Goal: Transaction & Acquisition: Purchase product/service

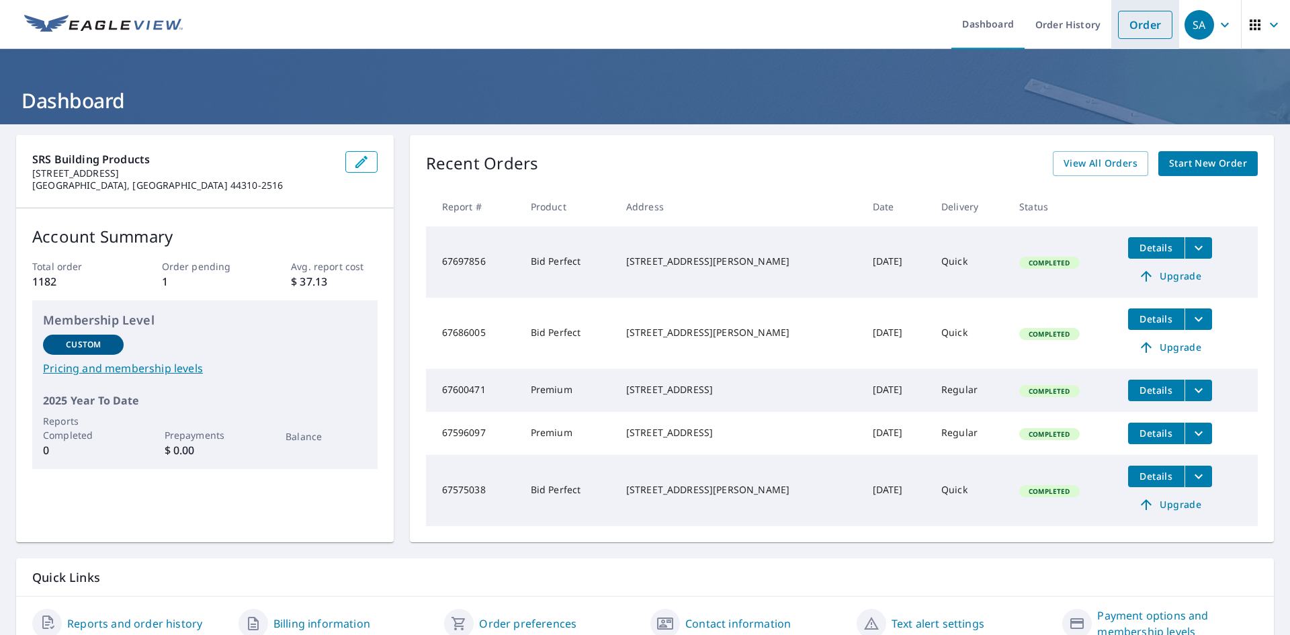
click at [1140, 20] on link "Order" at bounding box center [1145, 25] width 54 height 28
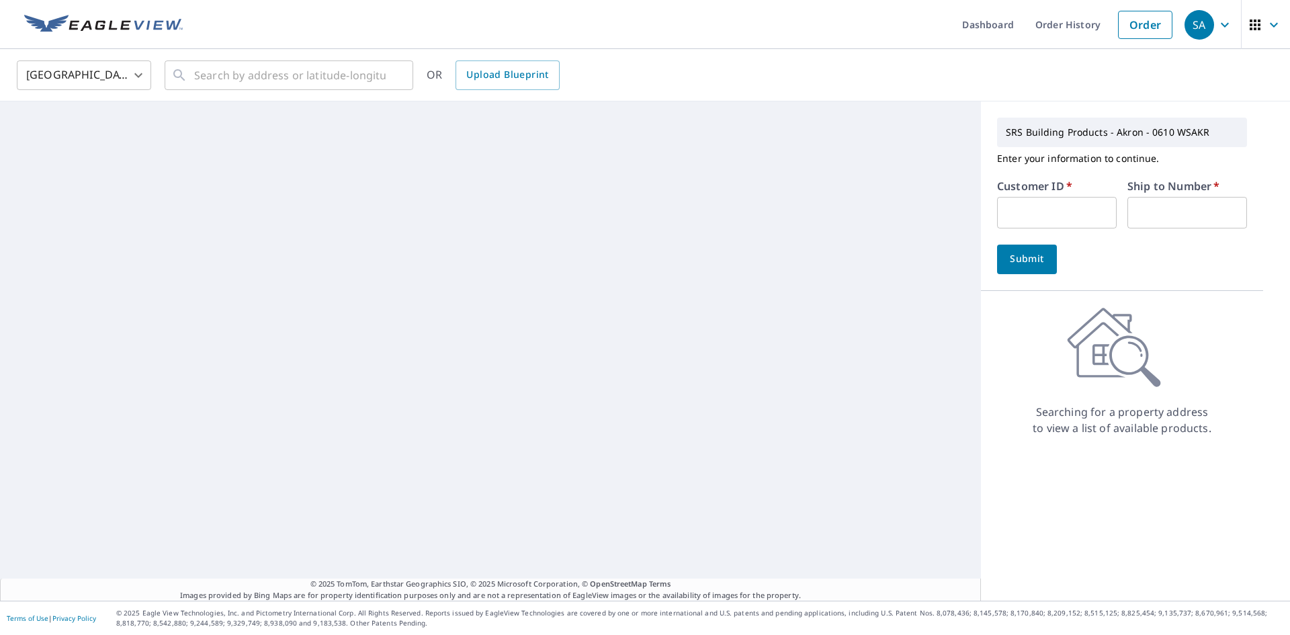
click at [1046, 208] on input "text" at bounding box center [1057, 213] width 120 height 32
paste input "JYC252"
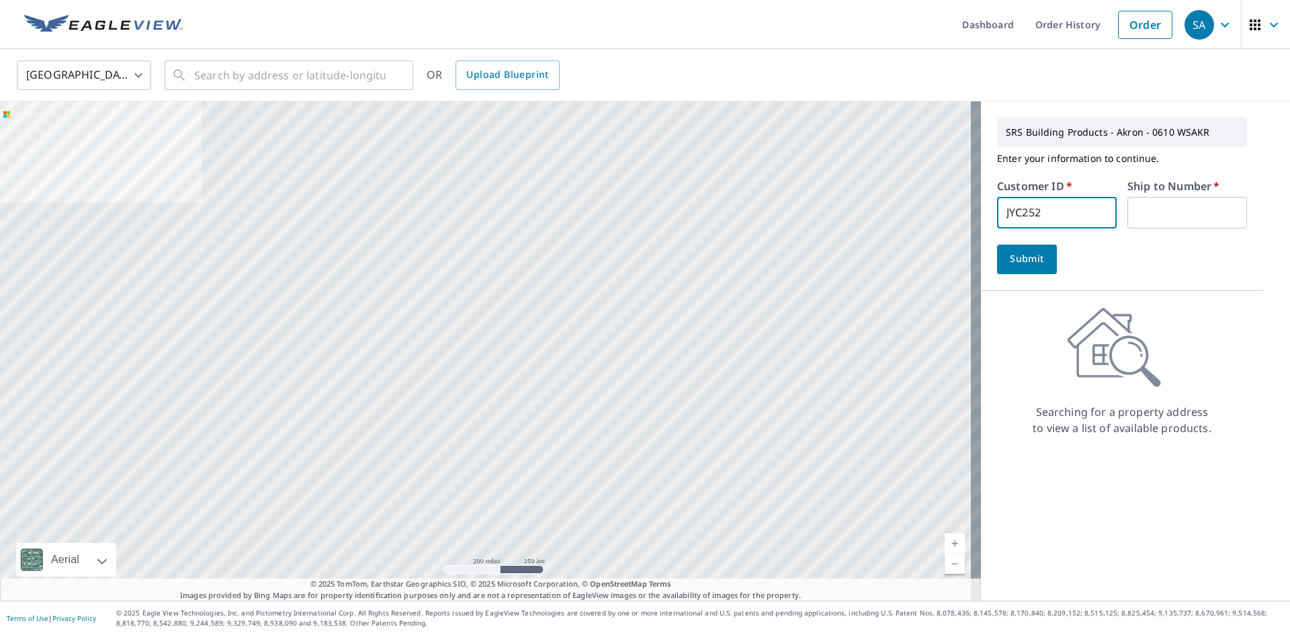
type input "JYC252"
click at [1171, 205] on input "text" at bounding box center [1187, 213] width 120 height 32
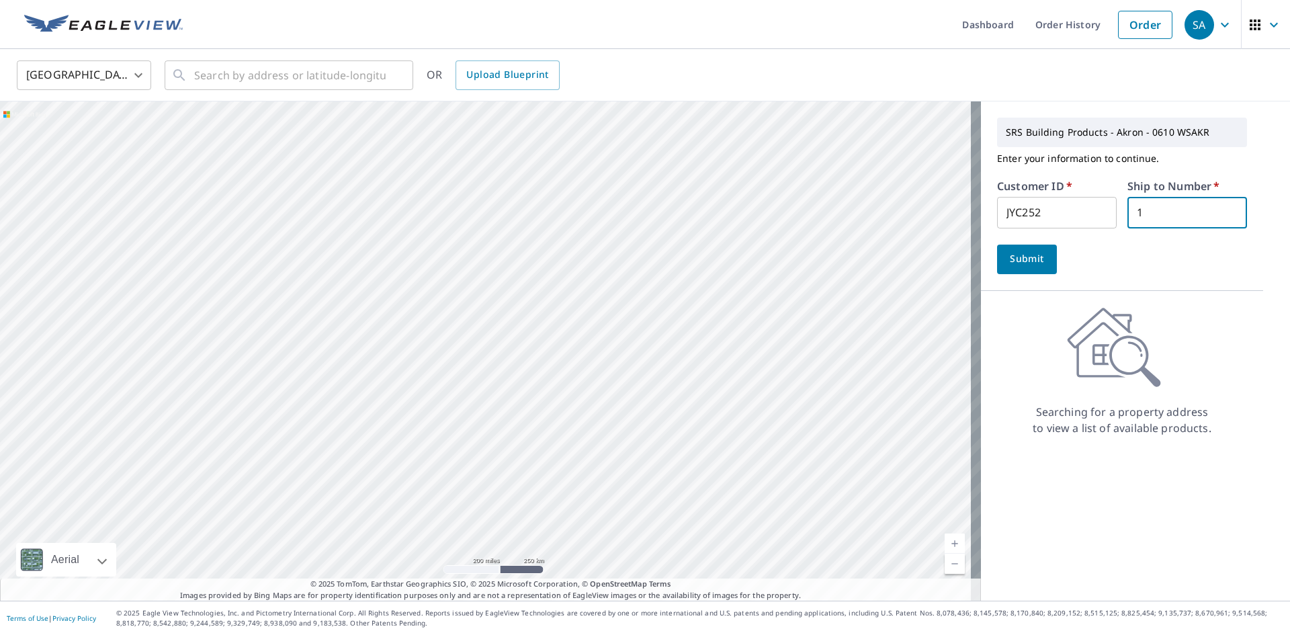
type input "1"
click at [342, 79] on input "text" at bounding box center [289, 75] width 191 height 38
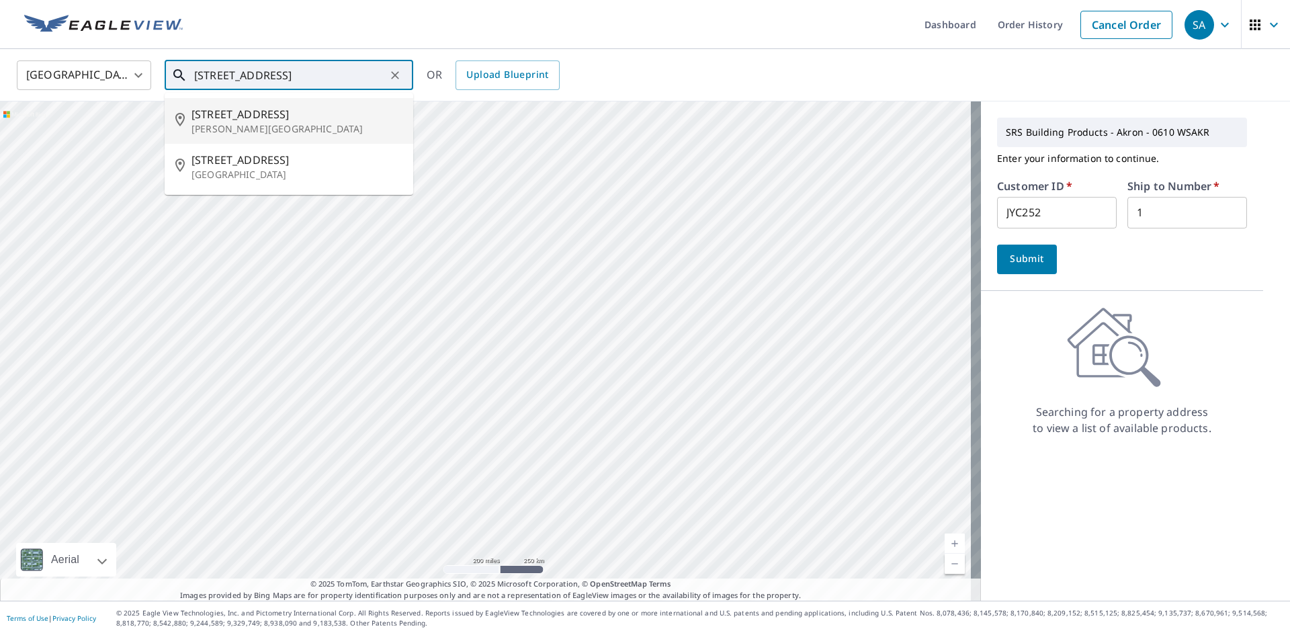
click at [314, 73] on input "[STREET_ADDRESS]" at bounding box center [289, 75] width 191 height 38
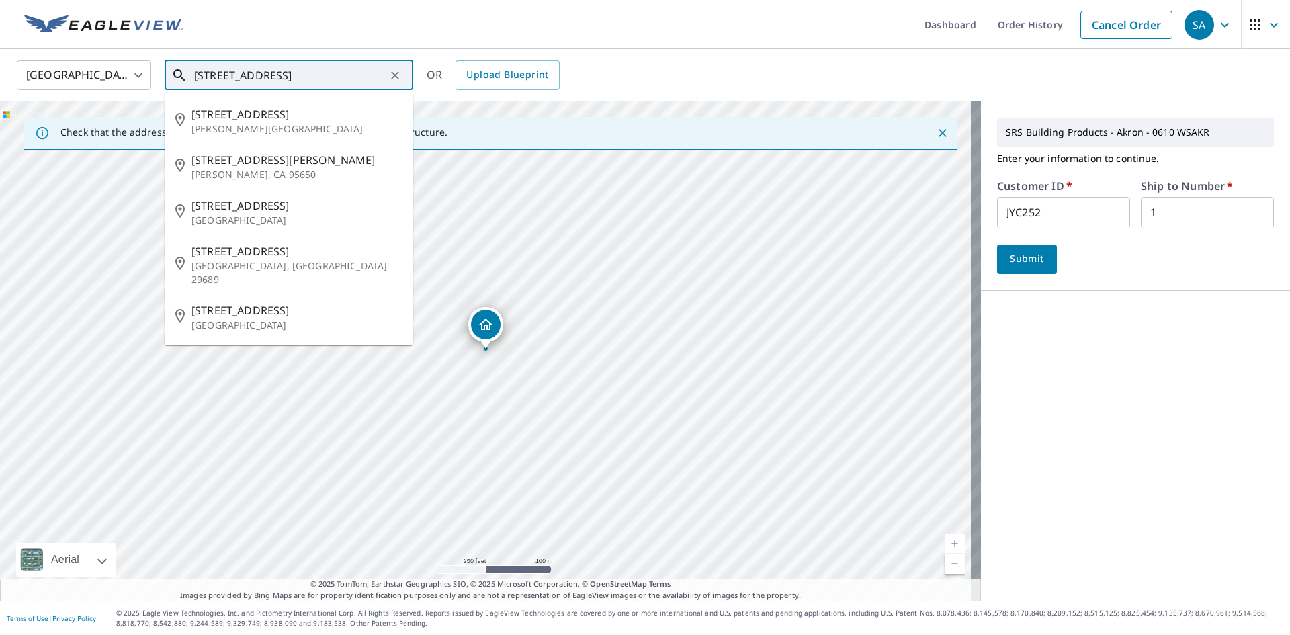
click at [325, 75] on input "[STREET_ADDRESS]" at bounding box center [289, 75] width 191 height 38
click at [307, 302] on span "[STREET_ADDRESS]" at bounding box center [296, 310] width 211 height 16
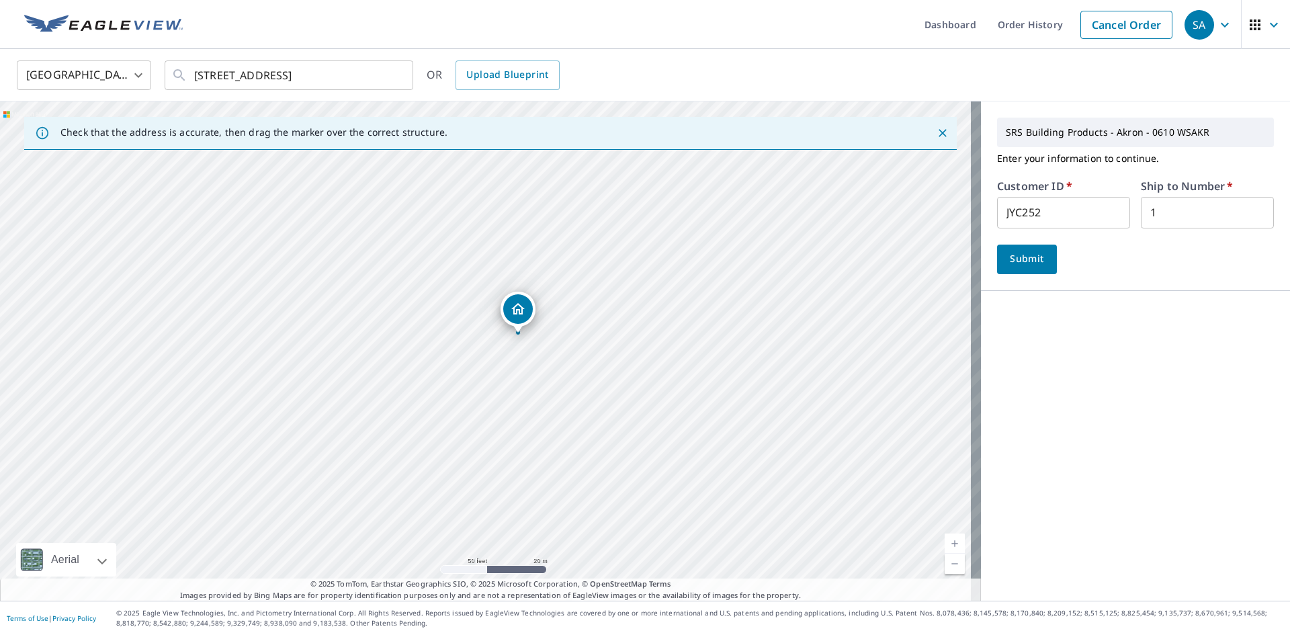
drag, startPoint x: 339, startPoint y: 339, endPoint x: 449, endPoint y: 373, distance: 116.0
click at [449, 373] on div "[STREET_ADDRESS]" at bounding box center [490, 350] width 981 height 499
drag, startPoint x: 680, startPoint y: 322, endPoint x: 347, endPoint y: 370, distance: 336.6
click at [347, 370] on div "[STREET_ADDRESS]" at bounding box center [490, 350] width 981 height 499
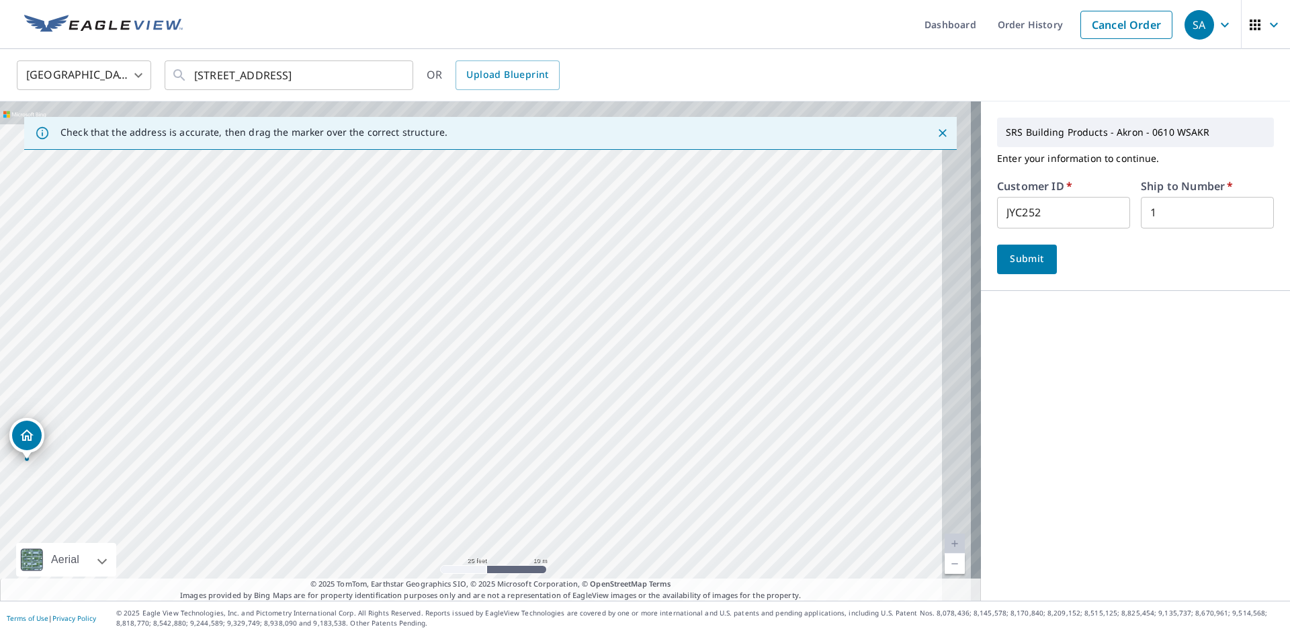
drag, startPoint x: 604, startPoint y: 349, endPoint x: 401, endPoint y: 509, distance: 258.7
click at [401, 509] on div "[STREET_ADDRESS]" at bounding box center [490, 350] width 981 height 499
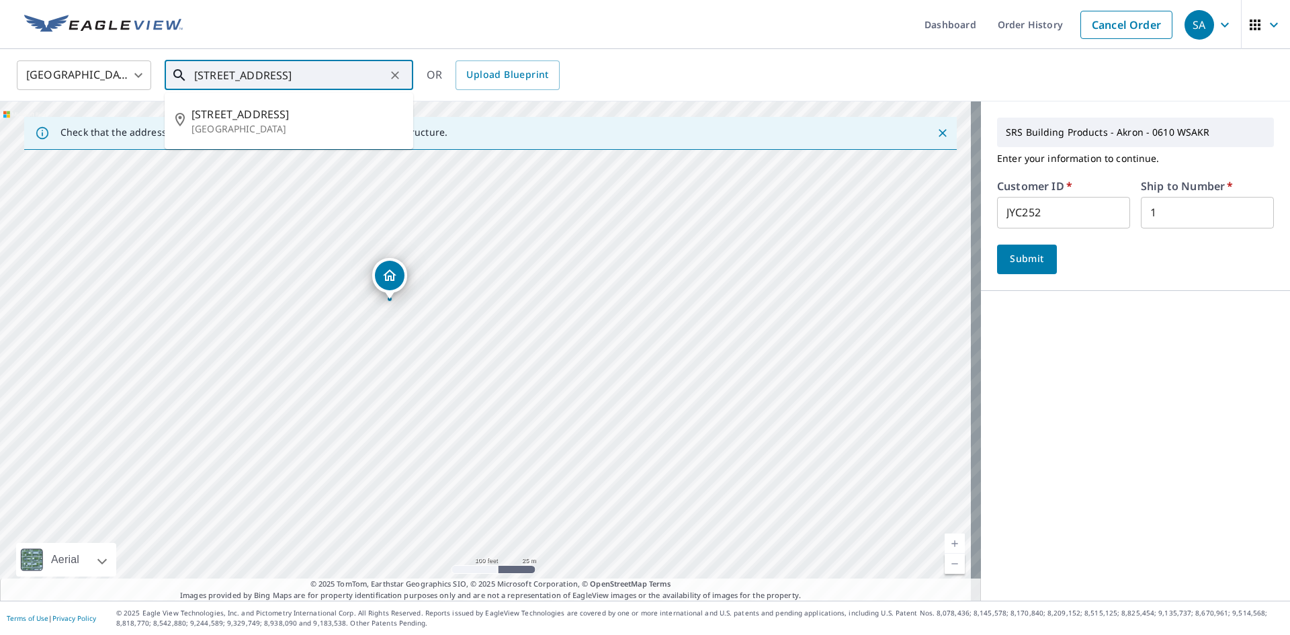
drag, startPoint x: 379, startPoint y: 72, endPoint x: 109, endPoint y: 82, distance: 270.9
click at [109, 82] on div "[GEOGRAPHIC_DATA] [GEOGRAPHIC_DATA] ​ [STREET_ADDRESS] ​ [STREET_ADDRESS] OR Up…" at bounding box center [640, 75] width 1267 height 32
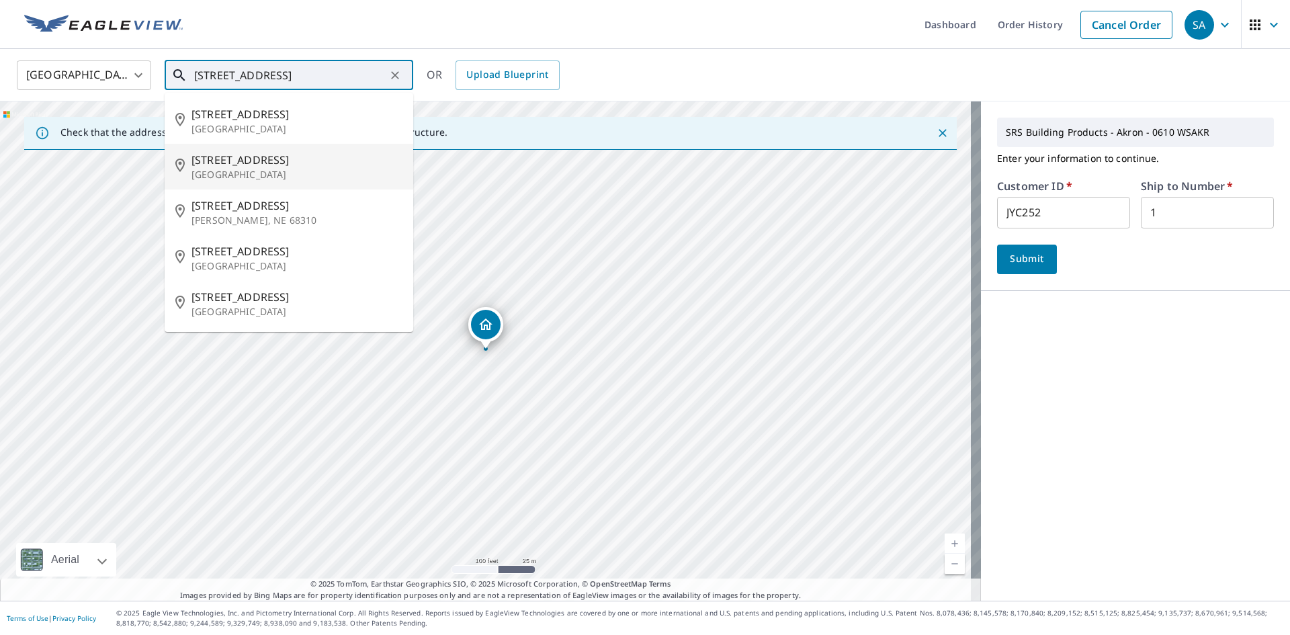
click at [301, 160] on span "[STREET_ADDRESS]" at bounding box center [296, 160] width 211 height 16
type input "[STREET_ADDRESS]"
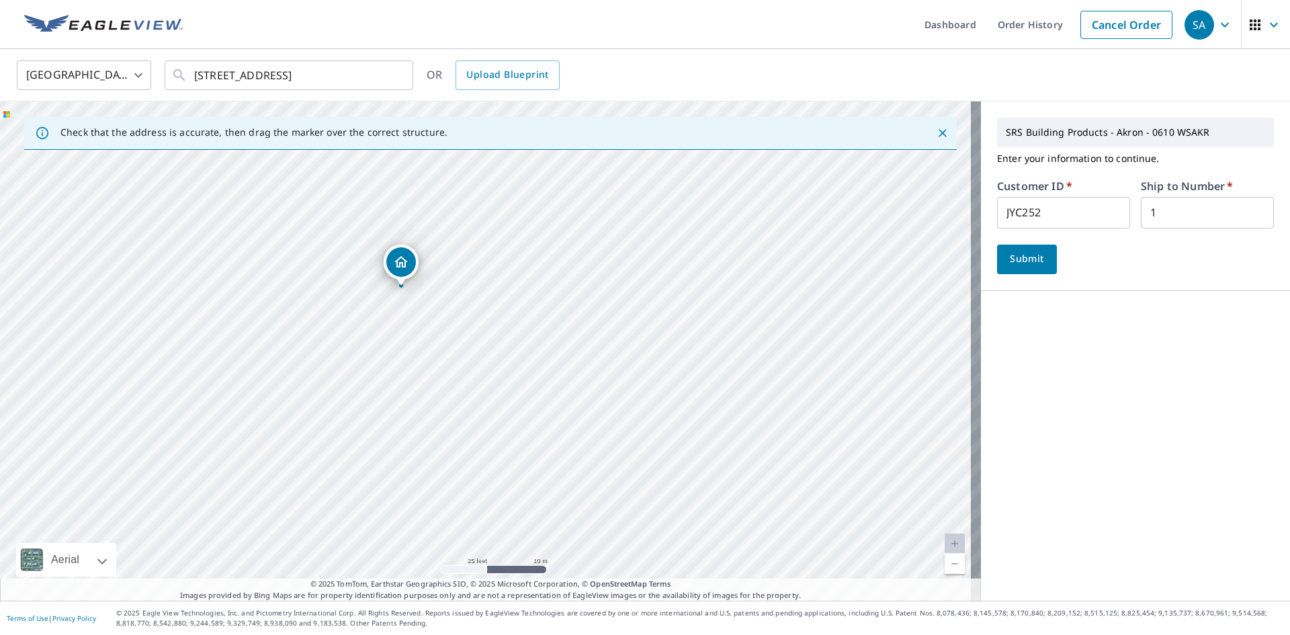
drag, startPoint x: 467, startPoint y: 405, endPoint x: 453, endPoint y: 330, distance: 76.5
click at [453, 330] on div "[STREET_ADDRESS]" at bounding box center [490, 350] width 981 height 499
drag, startPoint x: 312, startPoint y: 318, endPoint x: 611, endPoint y: 293, distance: 299.3
click at [611, 293] on div "[STREET_ADDRESS]" at bounding box center [490, 350] width 981 height 499
drag, startPoint x: 590, startPoint y: 335, endPoint x: 305, endPoint y: 320, distance: 285.9
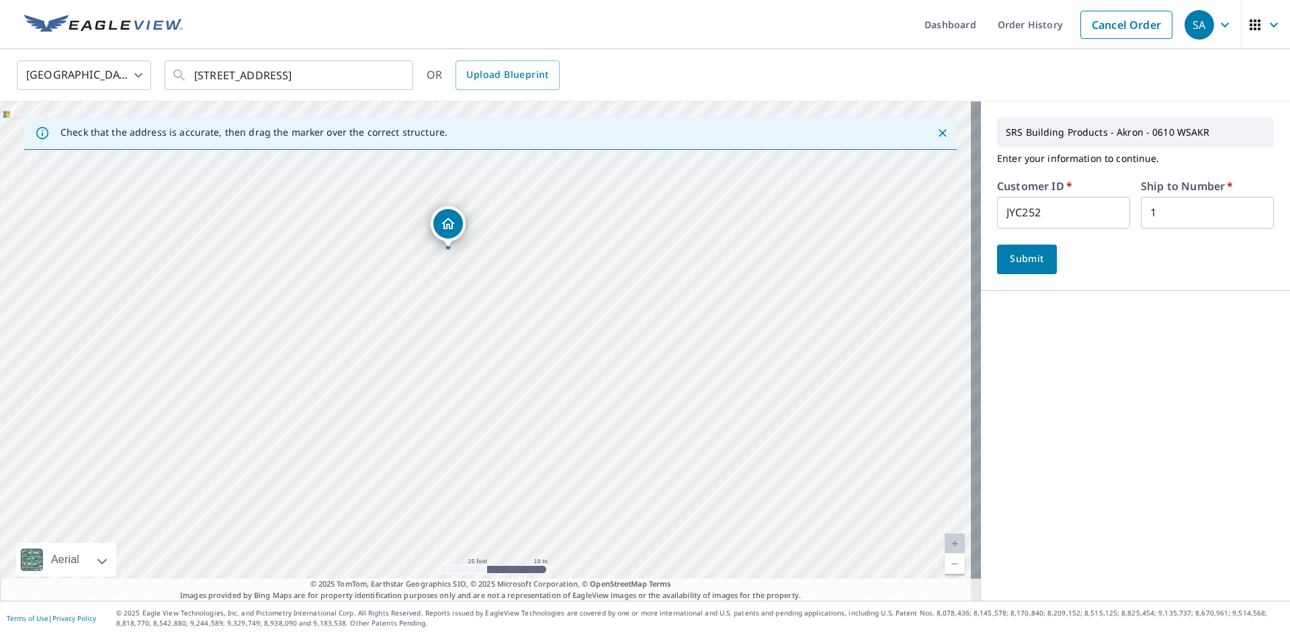
click at [302, 320] on div "[STREET_ADDRESS]" at bounding box center [490, 350] width 981 height 499
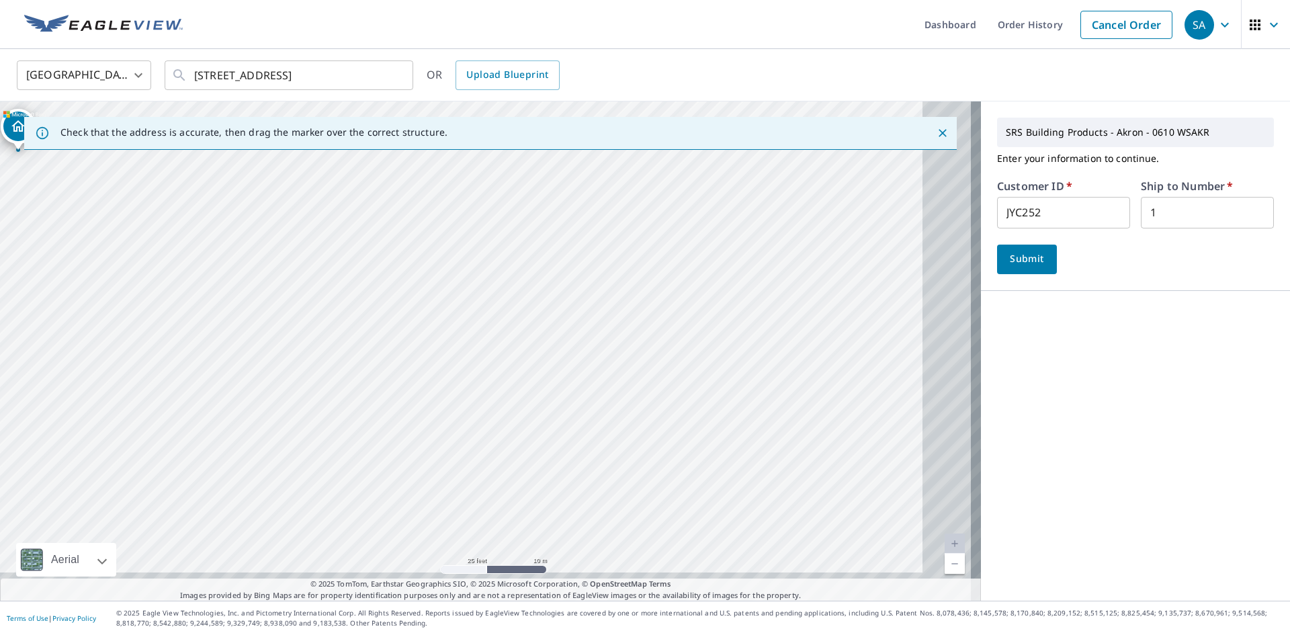
drag, startPoint x: 751, startPoint y: 341, endPoint x: 357, endPoint y: 253, distance: 403.3
click at [357, 247] on div "[STREET_ADDRESS]" at bounding box center [490, 350] width 981 height 499
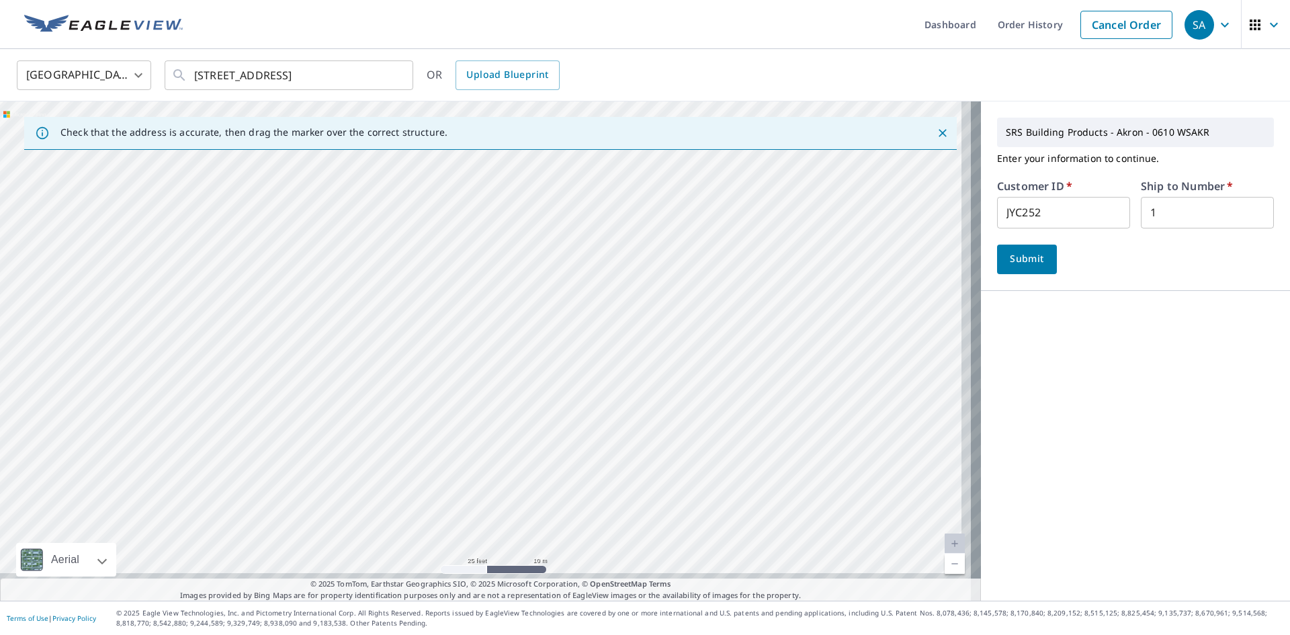
drag, startPoint x: 567, startPoint y: 406, endPoint x: 492, endPoint y: 106, distance: 308.7
click at [487, 96] on div "United States US ​ [STREET_ADDRESS] ​ OR Upload Blueprint Check that the addres…" at bounding box center [645, 324] width 1290 height 551
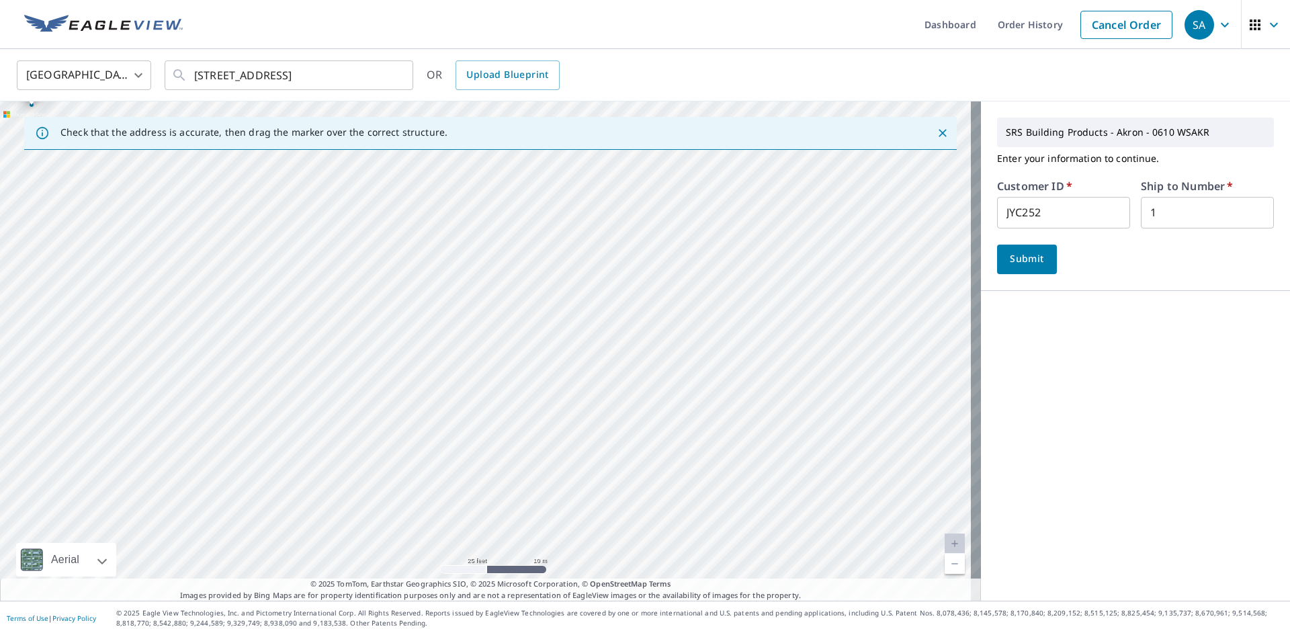
drag, startPoint x: 586, startPoint y: 400, endPoint x: 535, endPoint y: 207, distance: 200.2
click at [538, 221] on div "[STREET_ADDRESS]" at bounding box center [490, 350] width 981 height 499
drag, startPoint x: 580, startPoint y: 482, endPoint x: 527, endPoint y: 191, distance: 295.8
click at [527, 191] on div "[STREET_ADDRESS]" at bounding box center [490, 350] width 981 height 499
drag, startPoint x: 551, startPoint y: 482, endPoint x: 536, endPoint y: 345, distance: 137.1
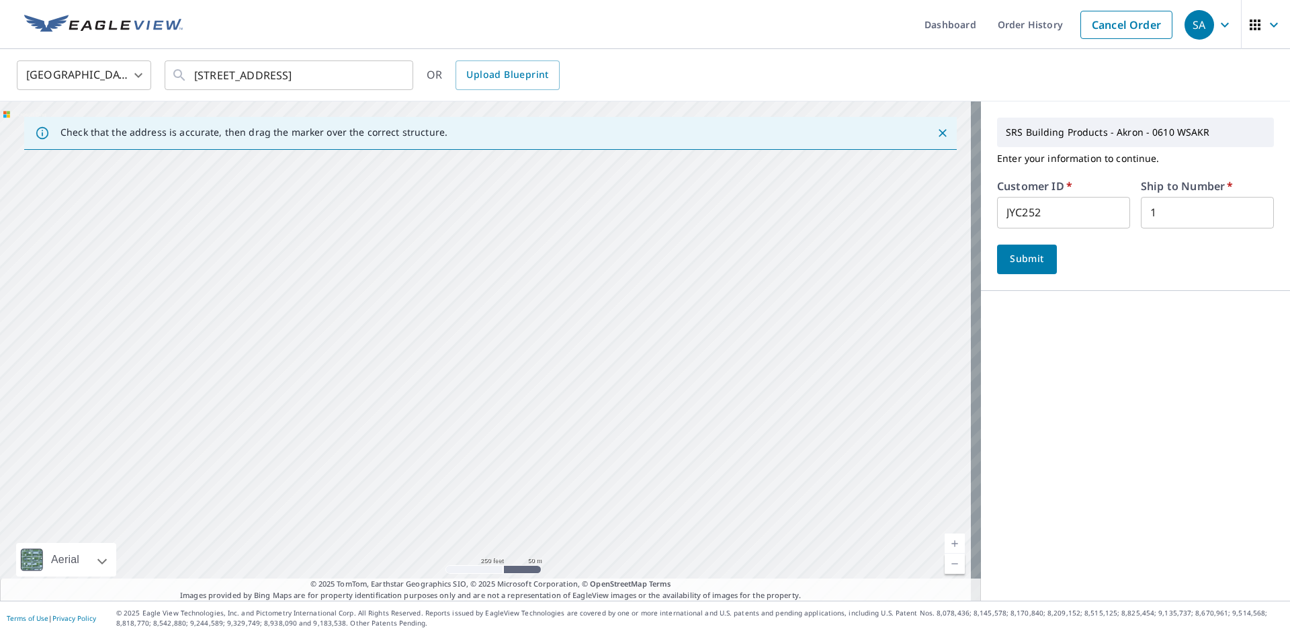
click at [536, 345] on div "[STREET_ADDRESS]" at bounding box center [490, 350] width 981 height 499
drag, startPoint x: 437, startPoint y: 435, endPoint x: 703, endPoint y: 271, distance: 311.8
click at [703, 271] on div "[STREET_ADDRESS]" at bounding box center [490, 350] width 981 height 499
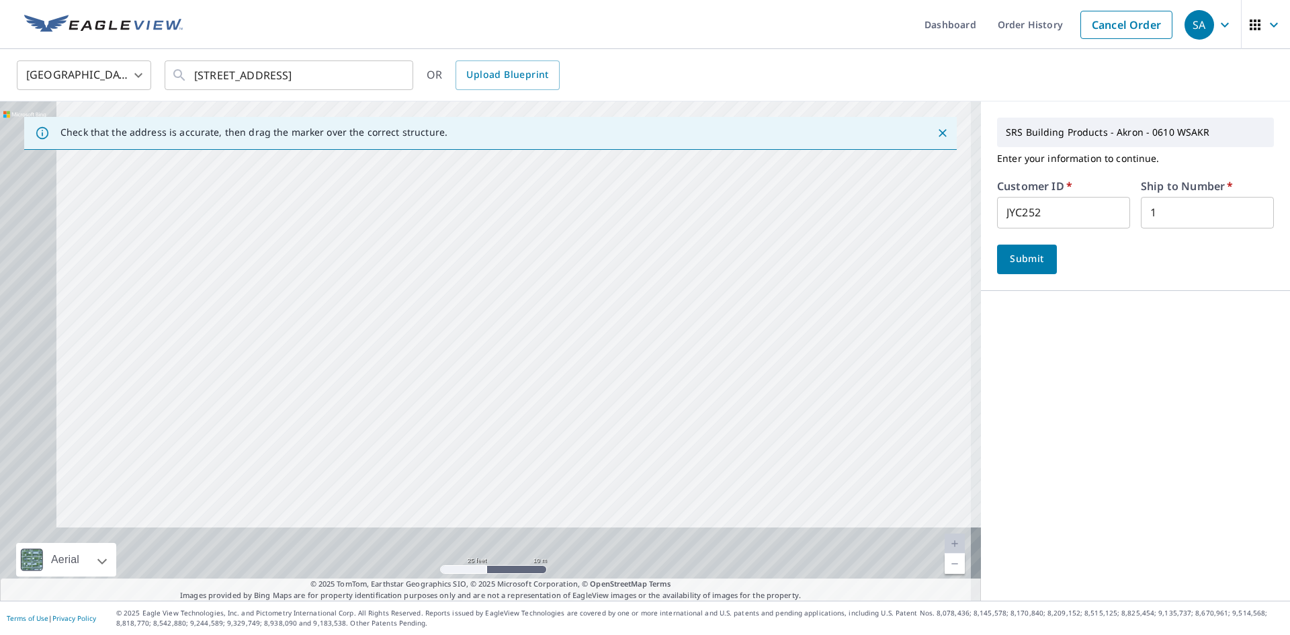
drag, startPoint x: 483, startPoint y: 467, endPoint x: 702, endPoint y: 234, distance: 319.8
click at [701, 234] on div "[STREET_ADDRESS]" at bounding box center [490, 350] width 981 height 499
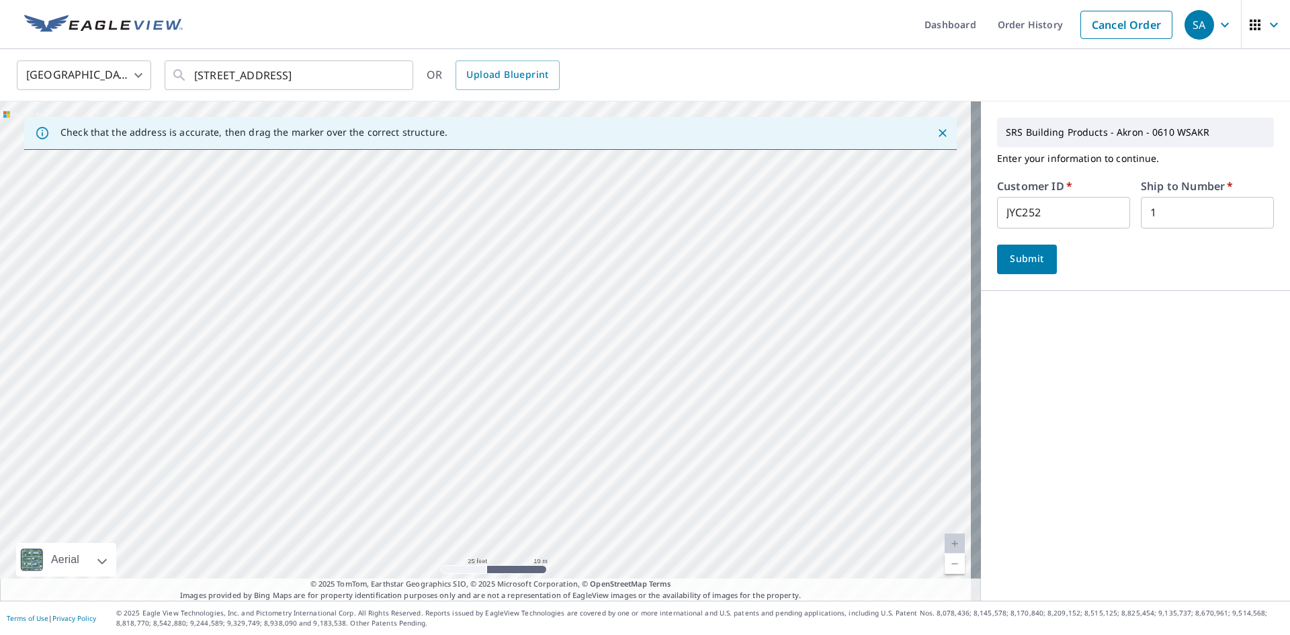
drag, startPoint x: 597, startPoint y: 445, endPoint x: 740, endPoint y: 361, distance: 165.9
click at [746, 301] on div "[STREET_ADDRESS]" at bounding box center [490, 350] width 981 height 499
drag, startPoint x: 488, startPoint y: 455, endPoint x: 701, endPoint y: 308, distance: 259.0
click at [701, 308] on div "[STREET_ADDRESS]" at bounding box center [490, 350] width 981 height 499
drag, startPoint x: 570, startPoint y: 479, endPoint x: 673, endPoint y: 263, distance: 239.1
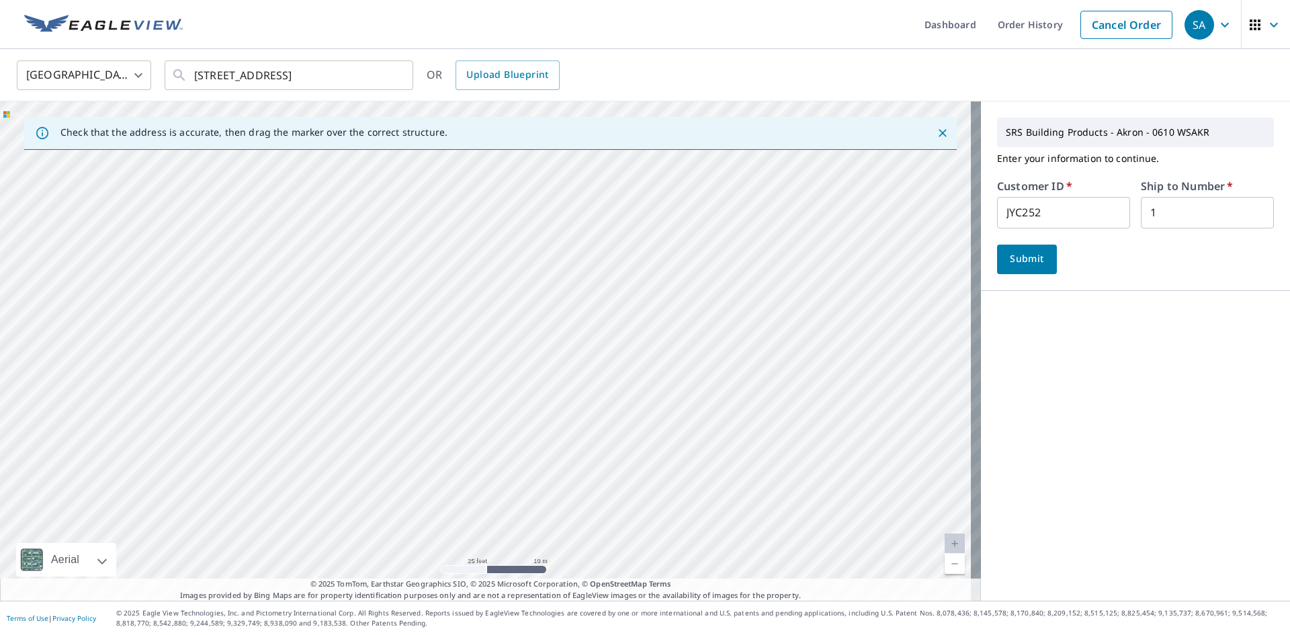
click at [673, 263] on div "[STREET_ADDRESS]" at bounding box center [490, 350] width 981 height 499
drag, startPoint x: 603, startPoint y: 418, endPoint x: 678, endPoint y: 245, distance: 188.6
click at [678, 245] on div "[STREET_ADDRESS]" at bounding box center [490, 350] width 981 height 499
drag, startPoint x: 556, startPoint y: 448, endPoint x: 660, endPoint y: 267, distance: 209.1
click at [660, 267] on div "[STREET_ADDRESS]" at bounding box center [490, 350] width 981 height 499
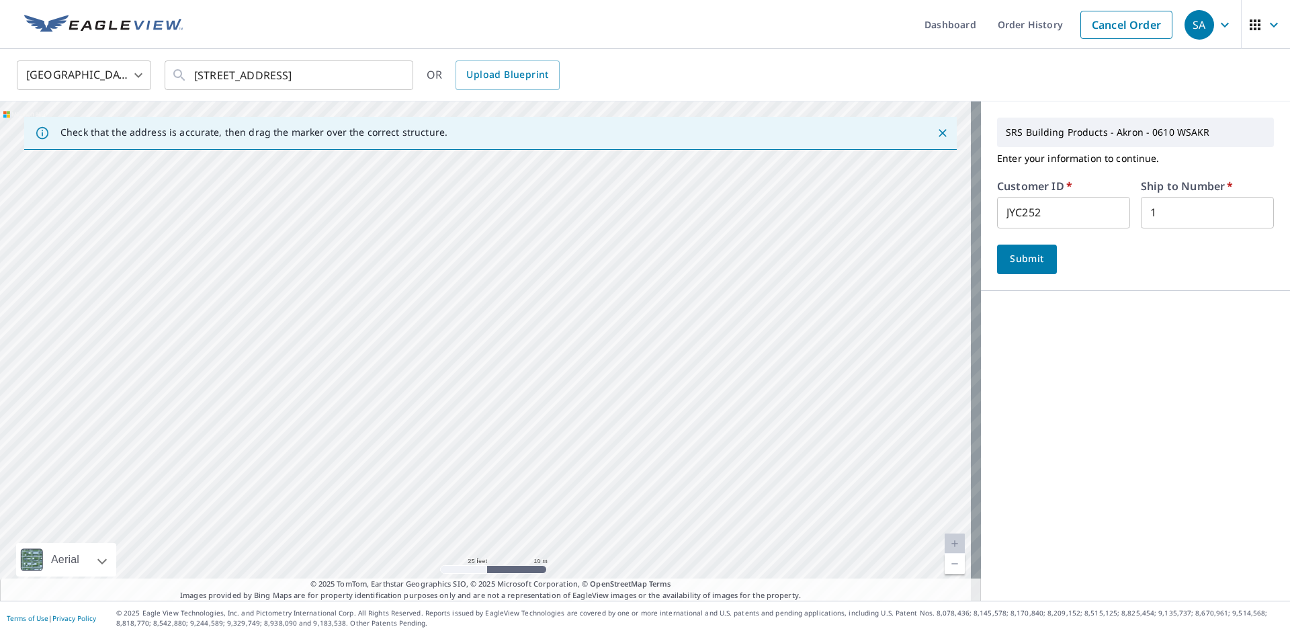
drag, startPoint x: 545, startPoint y: 443, endPoint x: 673, endPoint y: 289, distance: 200.4
click at [673, 289] on div "[STREET_ADDRESS]" at bounding box center [490, 350] width 981 height 499
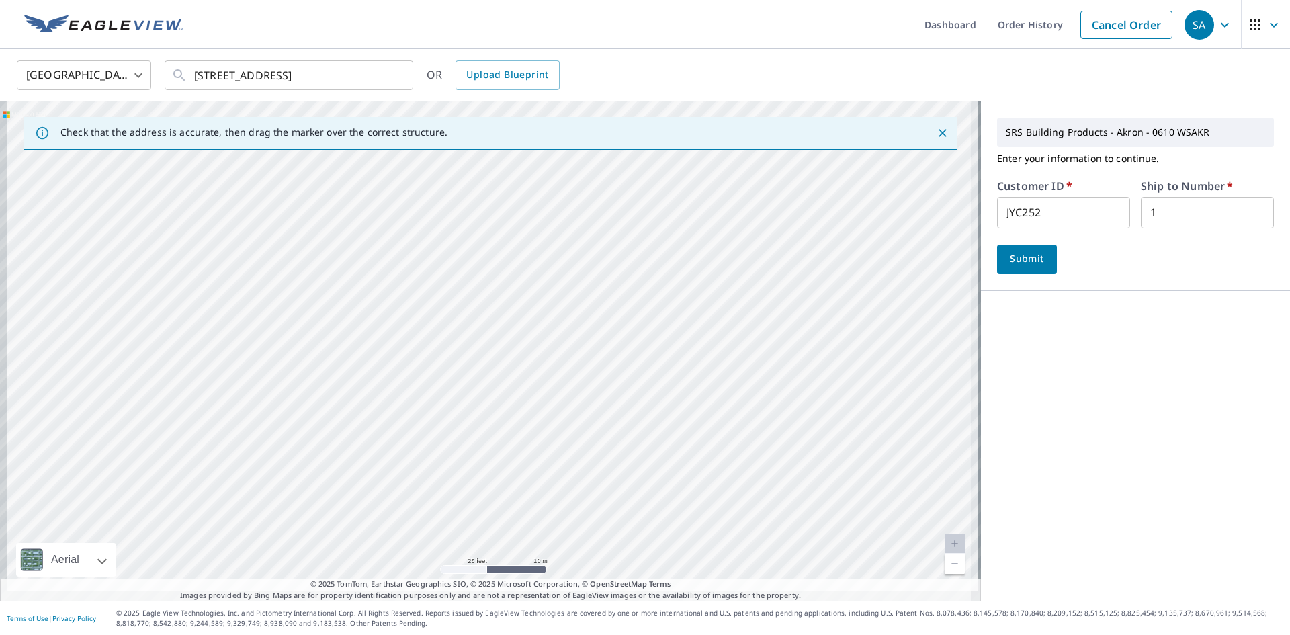
drag, startPoint x: 606, startPoint y: 421, endPoint x: 711, endPoint y: 261, distance: 191.1
click at [719, 234] on div "[STREET_ADDRESS]" at bounding box center [490, 350] width 981 height 499
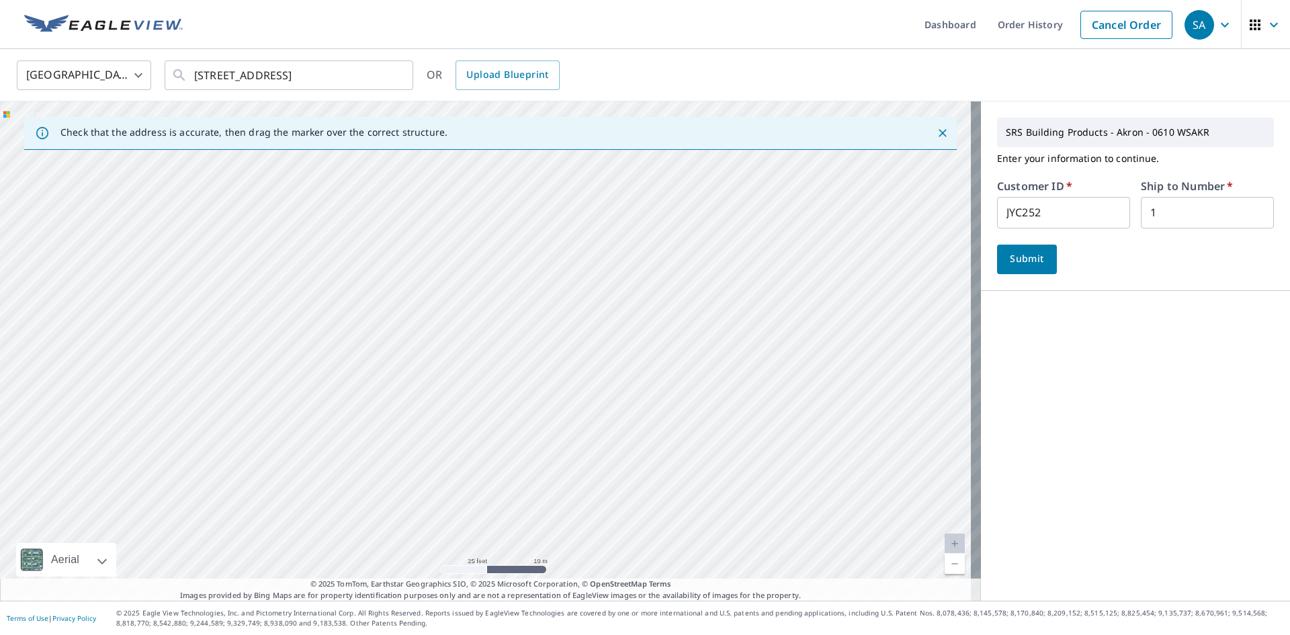
drag, startPoint x: 595, startPoint y: 434, endPoint x: 723, endPoint y: 267, distance: 210.2
click at [723, 267] on div "[STREET_ADDRESS]" at bounding box center [490, 350] width 981 height 499
drag, startPoint x: 656, startPoint y: 371, endPoint x: 774, endPoint y: 206, distance: 202.2
click at [774, 206] on div "[STREET_ADDRESS]" at bounding box center [490, 350] width 981 height 499
drag, startPoint x: 676, startPoint y: 371, endPoint x: 799, endPoint y: 190, distance: 218.7
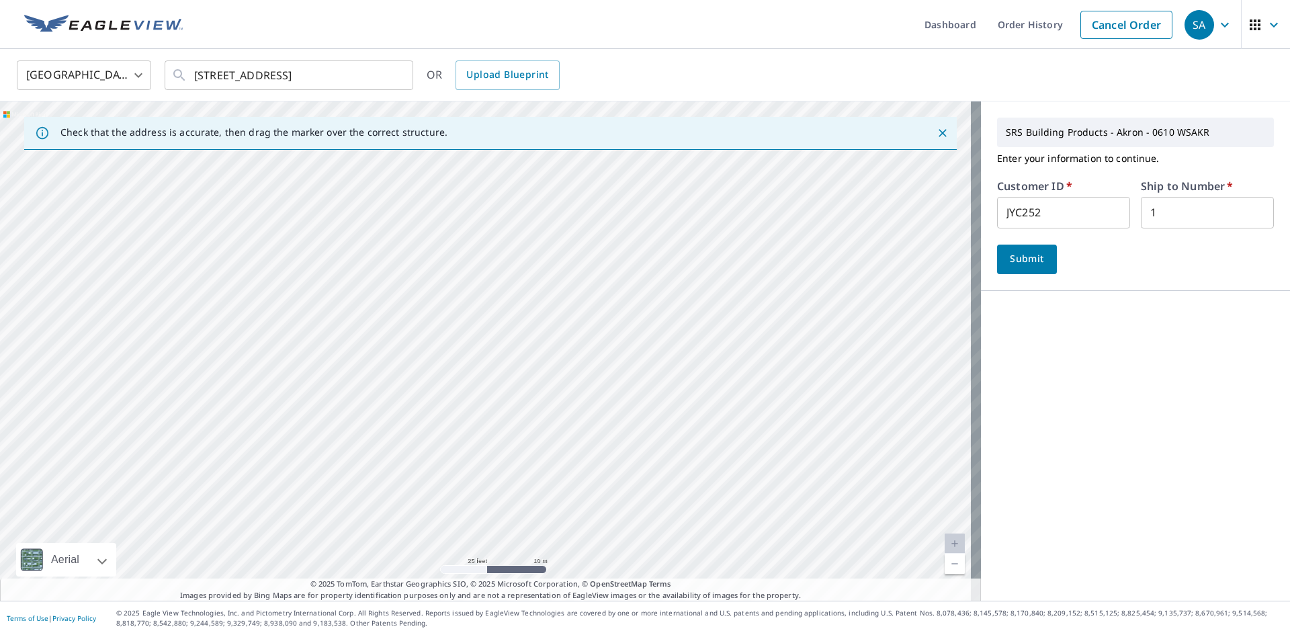
click at [799, 190] on div "[STREET_ADDRESS]" at bounding box center [490, 350] width 981 height 499
drag, startPoint x: 709, startPoint y: 376, endPoint x: 789, endPoint y: 202, distance: 191.4
click at [789, 202] on div "[STREET_ADDRESS]" at bounding box center [490, 350] width 981 height 499
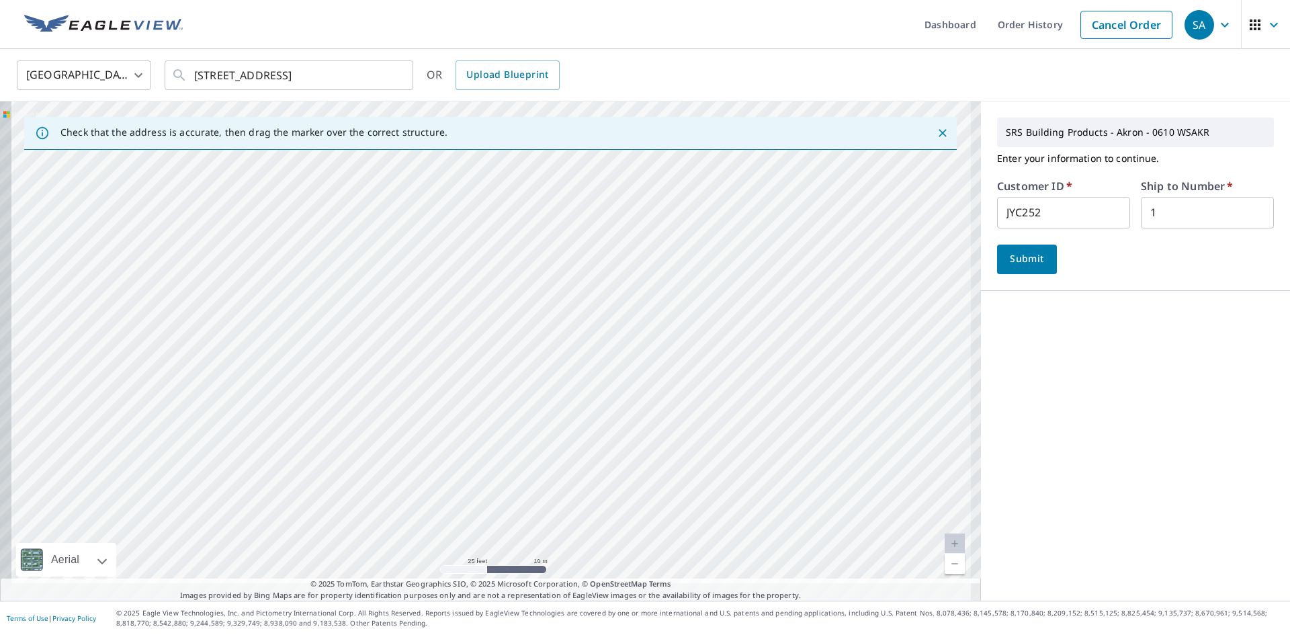
drag, startPoint x: 621, startPoint y: 412, endPoint x: 749, endPoint y: 228, distance: 223.8
click at [749, 228] on div "[STREET_ADDRESS]" at bounding box center [490, 350] width 981 height 499
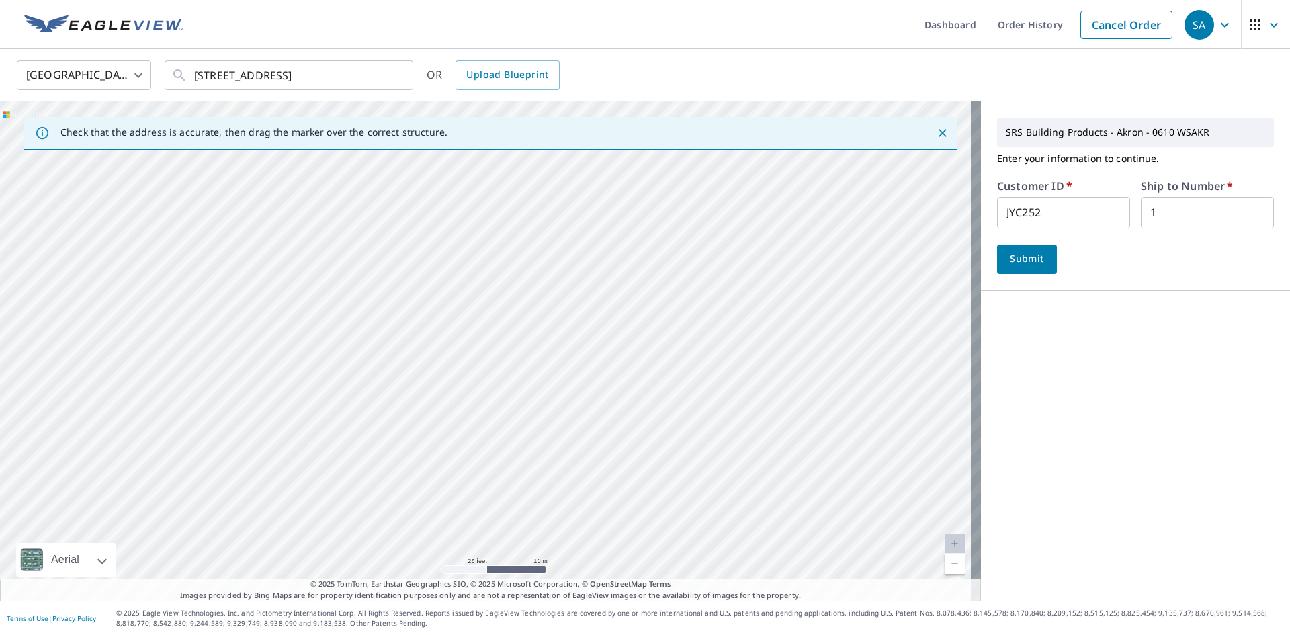
drag, startPoint x: 603, startPoint y: 422, endPoint x: 712, endPoint y: 239, distance: 212.6
click at [712, 236] on div "[STREET_ADDRESS]" at bounding box center [490, 350] width 981 height 499
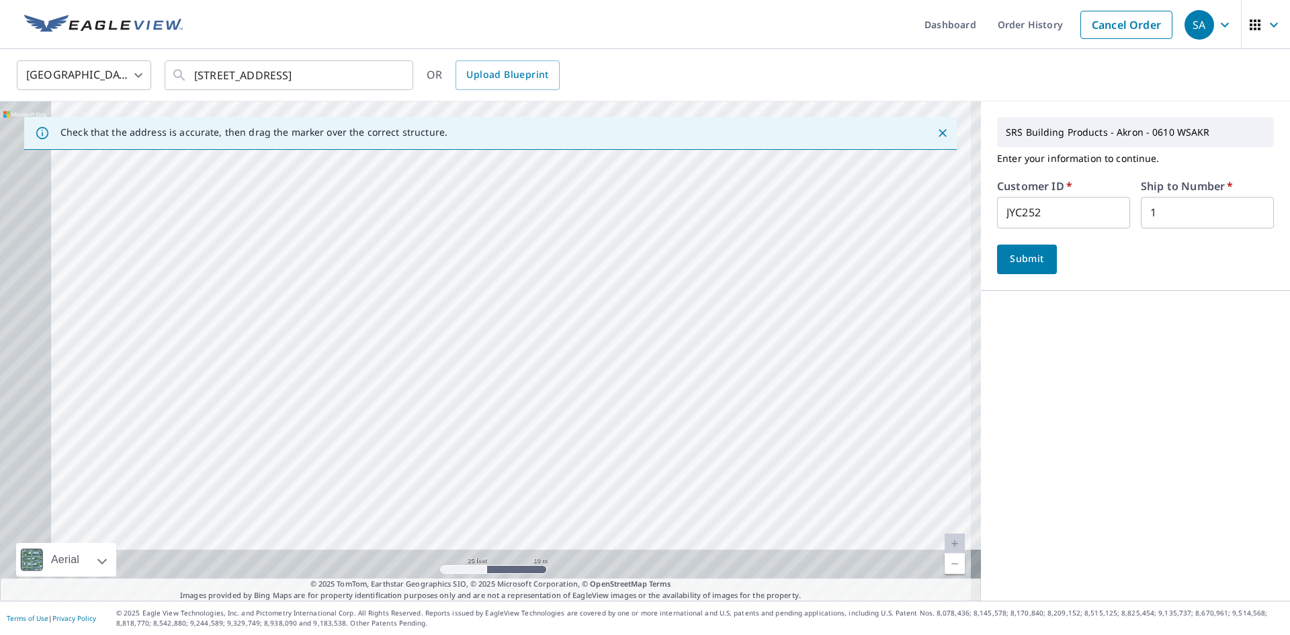
drag, startPoint x: 571, startPoint y: 408, endPoint x: 755, endPoint y: 197, distance: 279.9
click at [755, 197] on div "[STREET_ADDRESS]" at bounding box center [490, 350] width 981 height 499
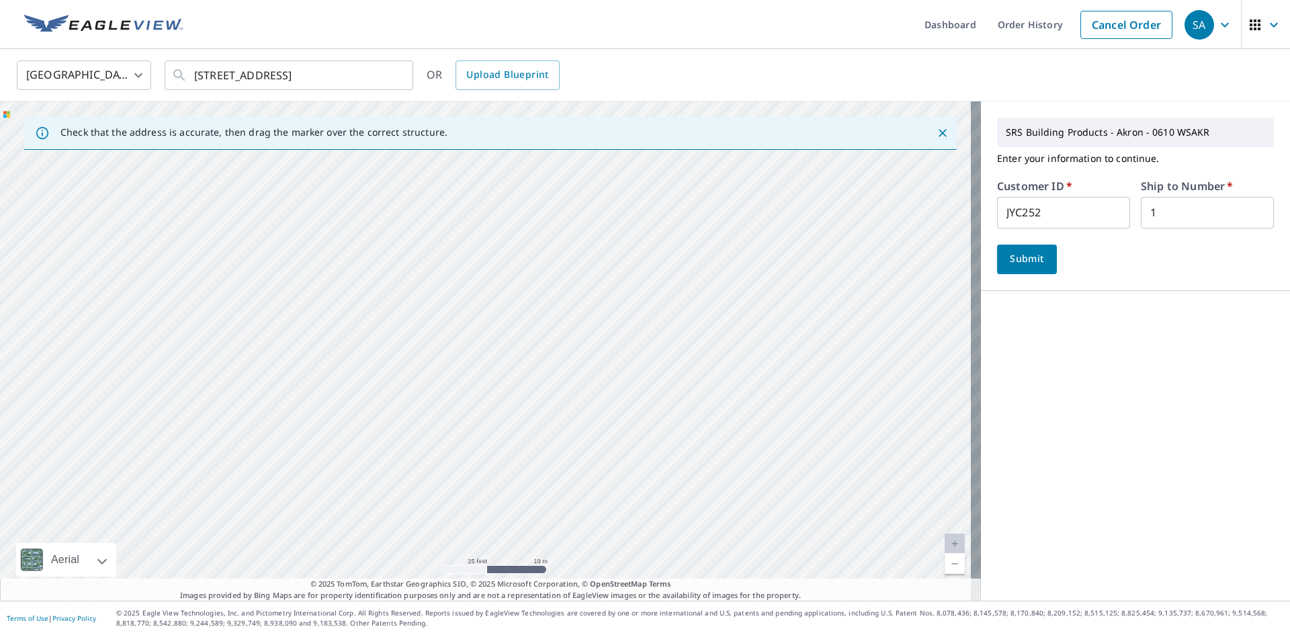
drag, startPoint x: 639, startPoint y: 341, endPoint x: 727, endPoint y: 216, distance: 152.6
click at [738, 185] on div "[STREET_ADDRESS]" at bounding box center [490, 350] width 981 height 499
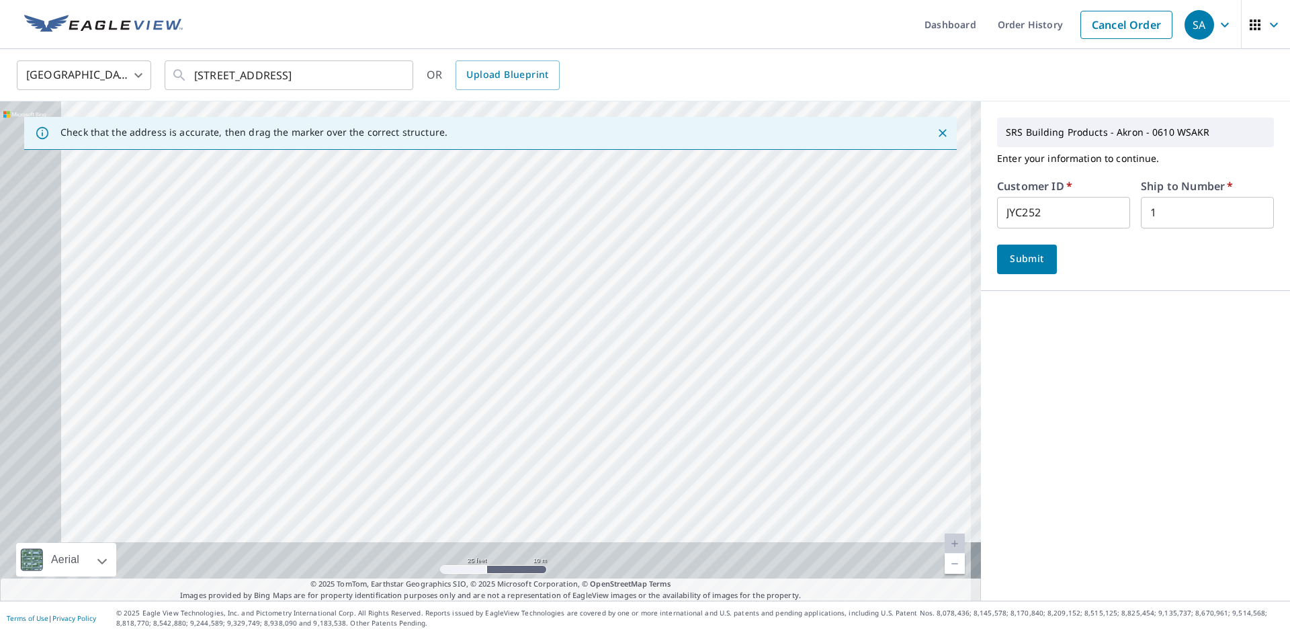
drag, startPoint x: 545, startPoint y: 404, endPoint x: 730, endPoint y: 231, distance: 253.3
click at [730, 231] on div "[STREET_ADDRESS]" at bounding box center [490, 350] width 981 height 499
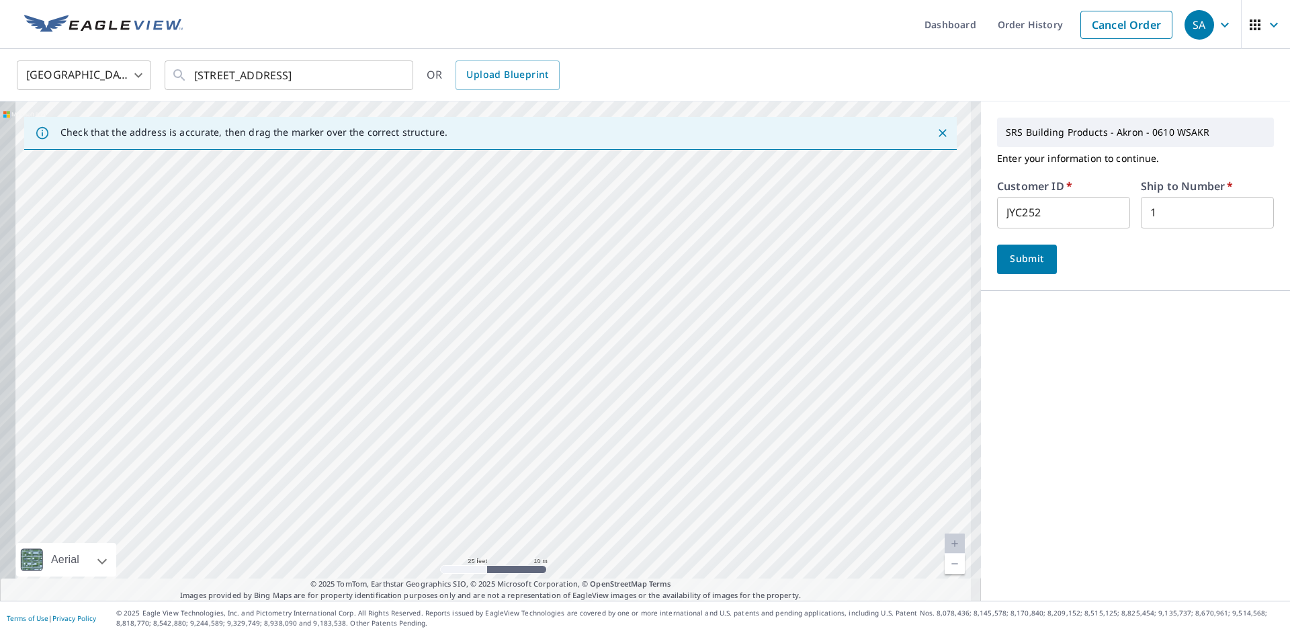
drag, startPoint x: 657, startPoint y: 380, endPoint x: 756, endPoint y: 208, distance: 198.3
click at [756, 209] on div "[STREET_ADDRESS]" at bounding box center [490, 350] width 981 height 499
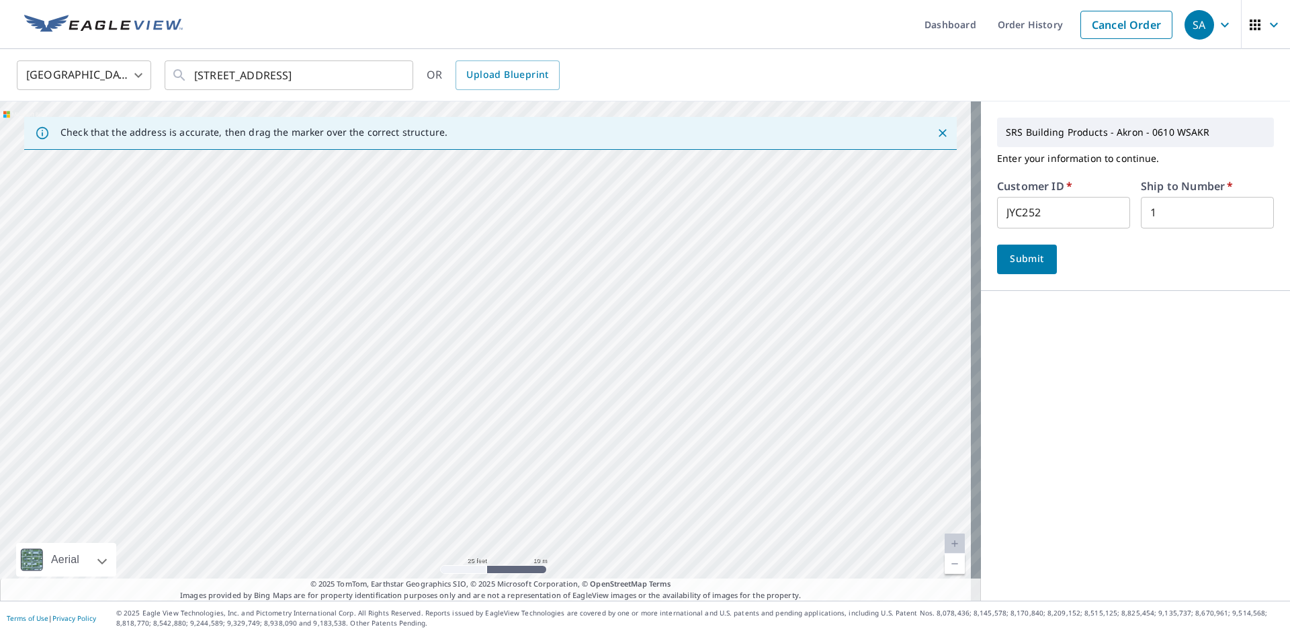
drag, startPoint x: 597, startPoint y: 402, endPoint x: 687, endPoint y: 270, distance: 160.0
click at [687, 270] on div "[STREET_ADDRESS]" at bounding box center [490, 350] width 981 height 499
drag, startPoint x: 807, startPoint y: 255, endPoint x: 544, endPoint y: 524, distance: 376.2
click at [544, 524] on div "[STREET_ADDRESS]" at bounding box center [490, 350] width 981 height 499
drag, startPoint x: 723, startPoint y: 328, endPoint x: 443, endPoint y: 545, distance: 354.3
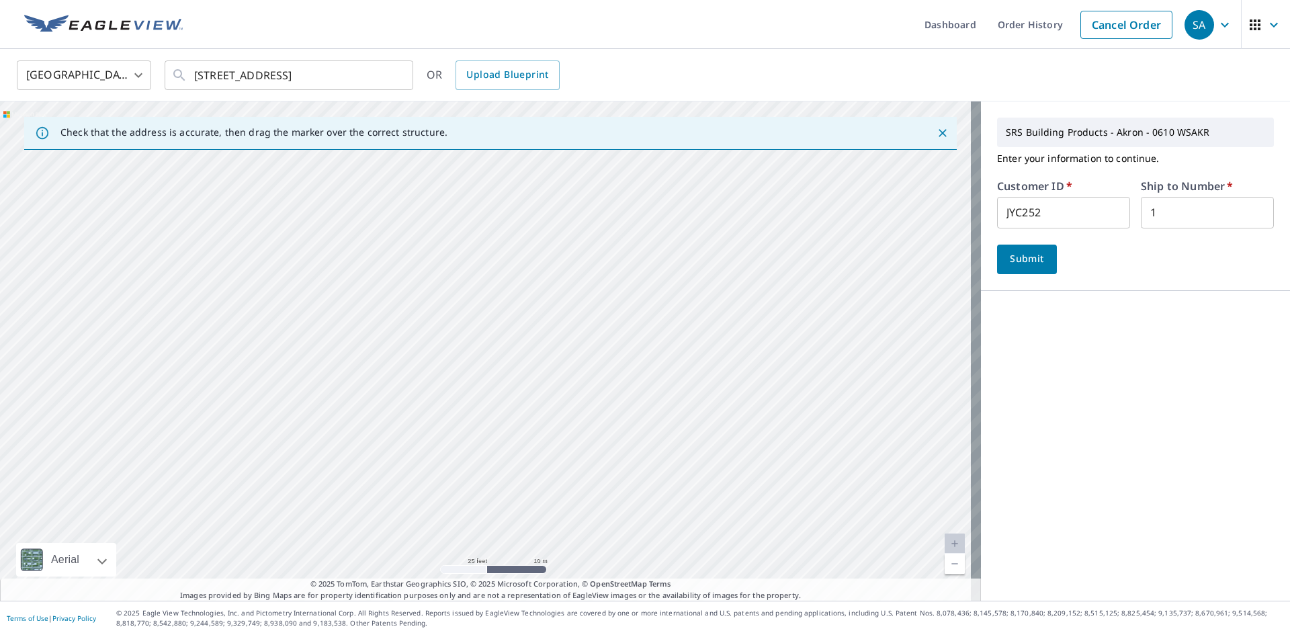
click at [443, 548] on div "[STREET_ADDRESS]" at bounding box center [490, 350] width 981 height 499
drag
click at [462, 634] on html "SA [GEOGRAPHIC_DATA] Dashboard Order History Cancel Order SA [GEOGRAPHIC_DATA] …" at bounding box center [645, 317] width 1290 height 635
click at [474, 569] on div "[STREET_ADDRESS]" at bounding box center [490, 350] width 981 height 499
click at [438, 617] on div "Dashboard Order History Cancel Order SA [GEOGRAPHIC_DATA] [GEOGRAPHIC_DATA] ​ […" at bounding box center [645, 317] width 1290 height 635
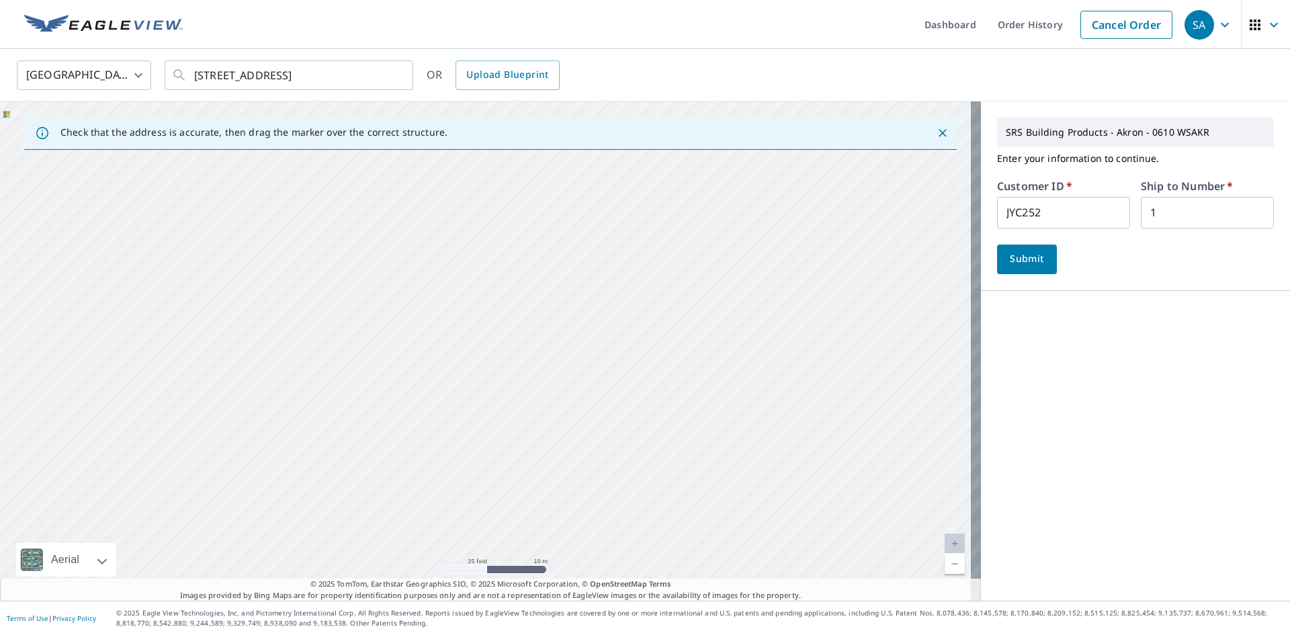
click at [300, 634] on html "SA [GEOGRAPHIC_DATA] Dashboard Order History Cancel Order SA [GEOGRAPHIC_DATA] …" at bounding box center [645, 317] width 1290 height 635
click at [323, 613] on p "© 2025 Eagle View Technologies, Inc. and Pictometry International Corp. All Rig…" at bounding box center [699, 618] width 1167 height 20
click at [325, 353] on div "[STREET_ADDRESS]" at bounding box center [490, 350] width 981 height 499
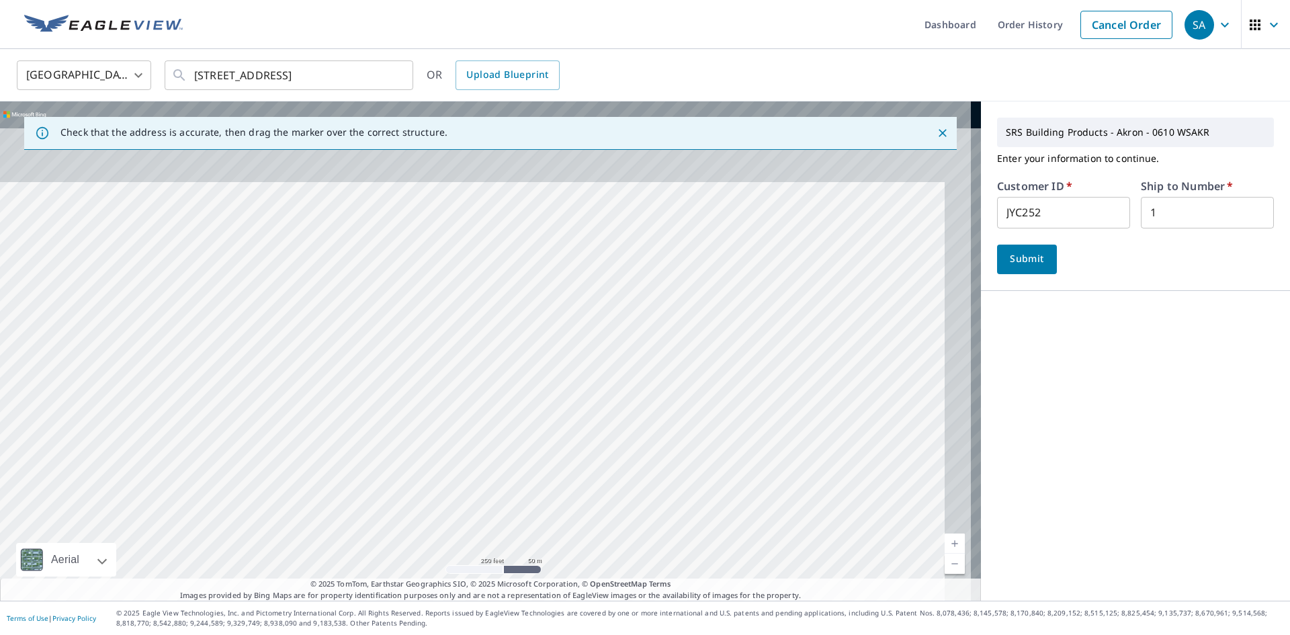
click at [497, 532] on div "[STREET_ADDRESS]" at bounding box center [490, 350] width 981 height 499
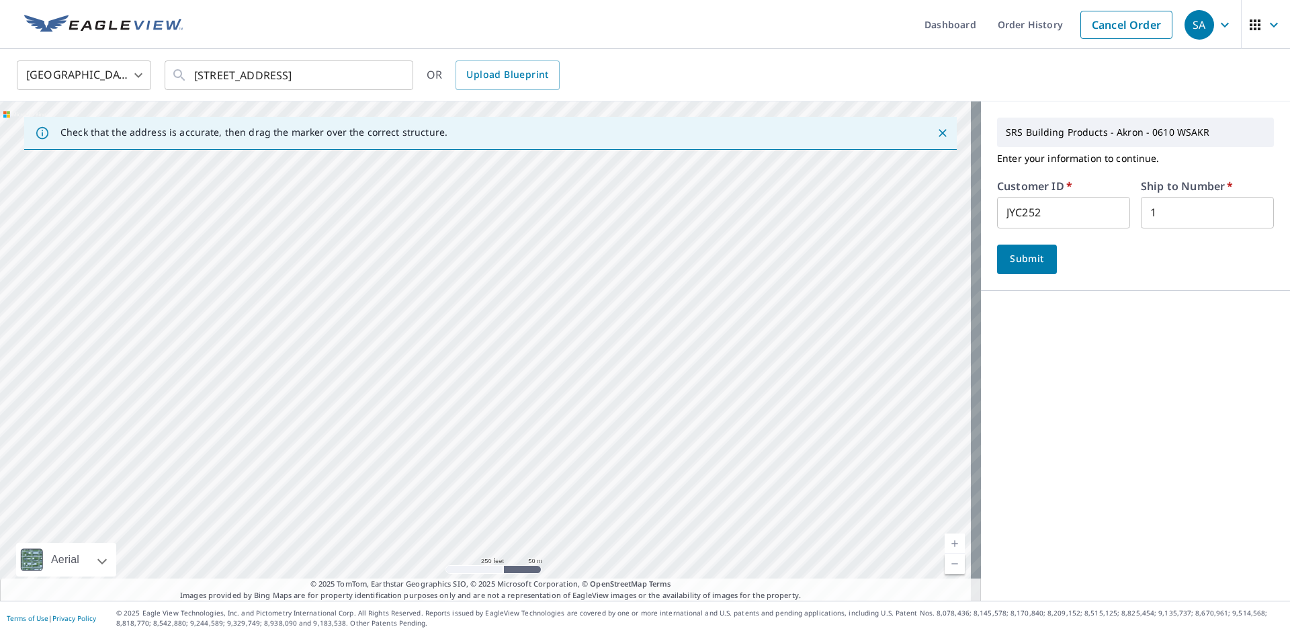
drag, startPoint x: 87, startPoint y: 320, endPoint x: 674, endPoint y: 316, distance: 587.7
click at [674, 316] on div "[STREET_ADDRESS]" at bounding box center [490, 350] width 981 height 499
drag, startPoint x: 521, startPoint y: 367, endPoint x: 523, endPoint y: 553, distance: 186.1
click at [523, 553] on div "[STREET_ADDRESS]" at bounding box center [490, 350] width 981 height 499
drag, startPoint x: 525, startPoint y: 372, endPoint x: 542, endPoint y: 501, distance: 130.1
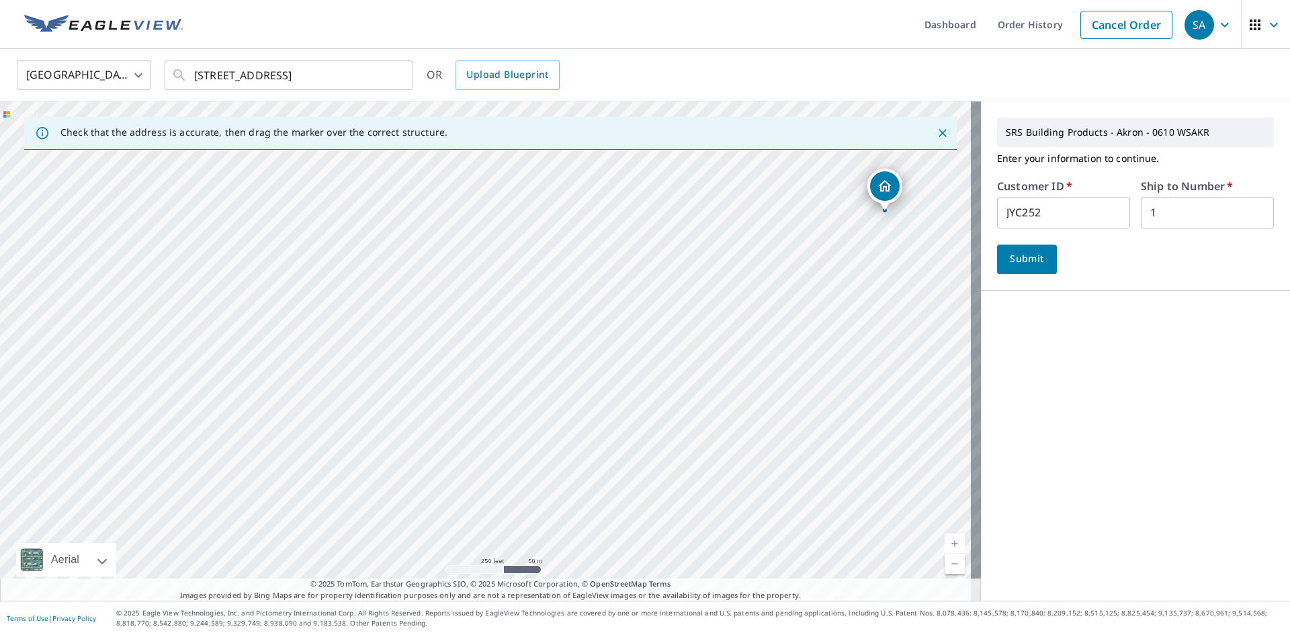
click at [542, 501] on div "[STREET_ADDRESS]" at bounding box center [490, 350] width 981 height 499
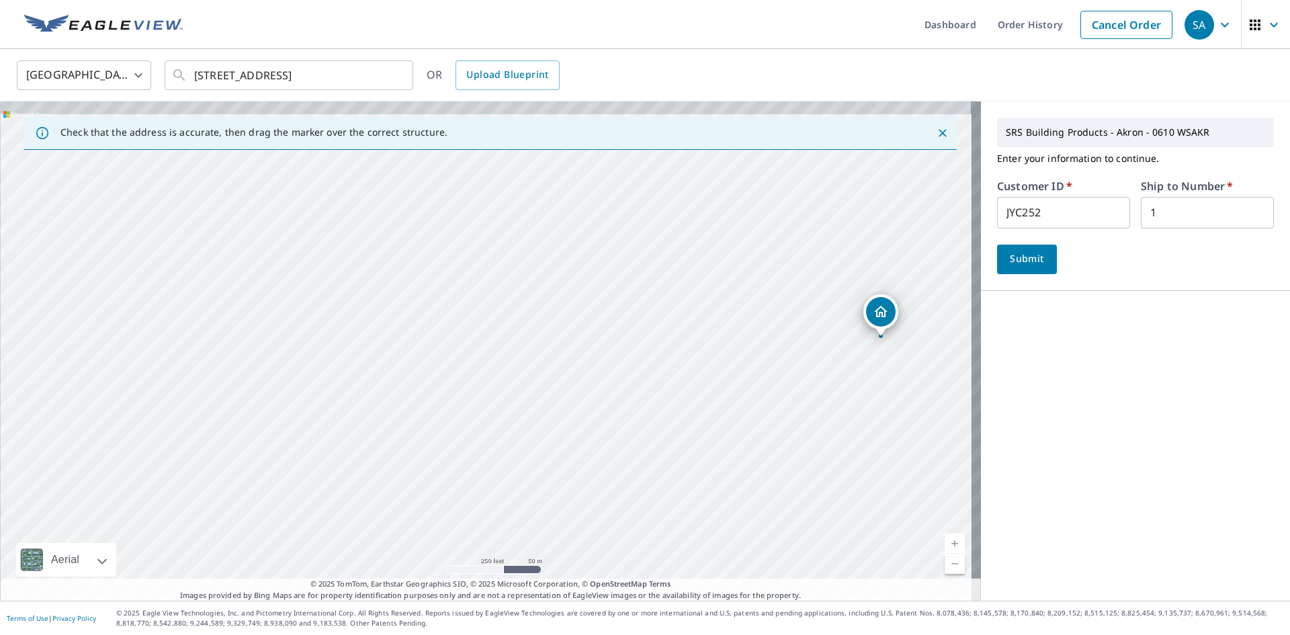
drag, startPoint x: 352, startPoint y: 296, endPoint x: 349, endPoint y: 441, distance: 145.1
click at [349, 441] on div "[STREET_ADDRESS]" at bounding box center [490, 350] width 981 height 499
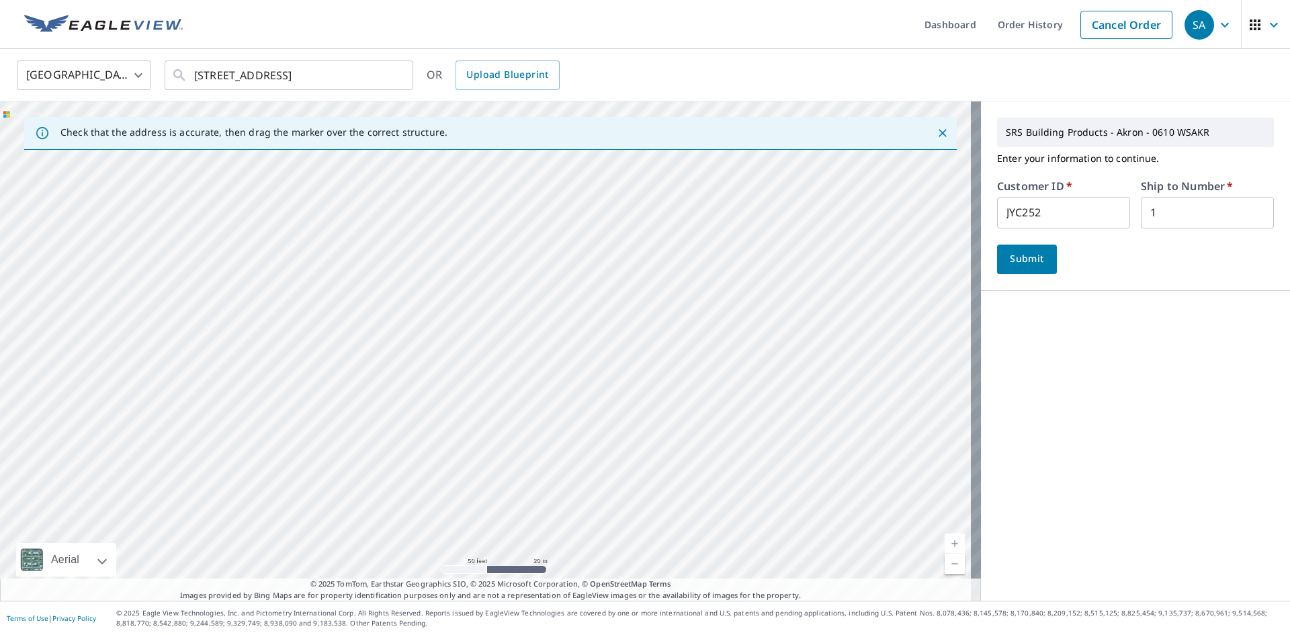
drag, startPoint x: 369, startPoint y: 465, endPoint x: 396, endPoint y: 273, distance: 193.9
click at [394, 278] on div "[STREET_ADDRESS]" at bounding box center [490, 350] width 981 height 499
drag, startPoint x: 531, startPoint y: 321, endPoint x: 513, endPoint y: 461, distance: 140.9
click at [513, 461] on div "[STREET_ADDRESS]" at bounding box center [490, 350] width 981 height 499
drag, startPoint x: 526, startPoint y: 306, endPoint x: 513, endPoint y: 220, distance: 86.9
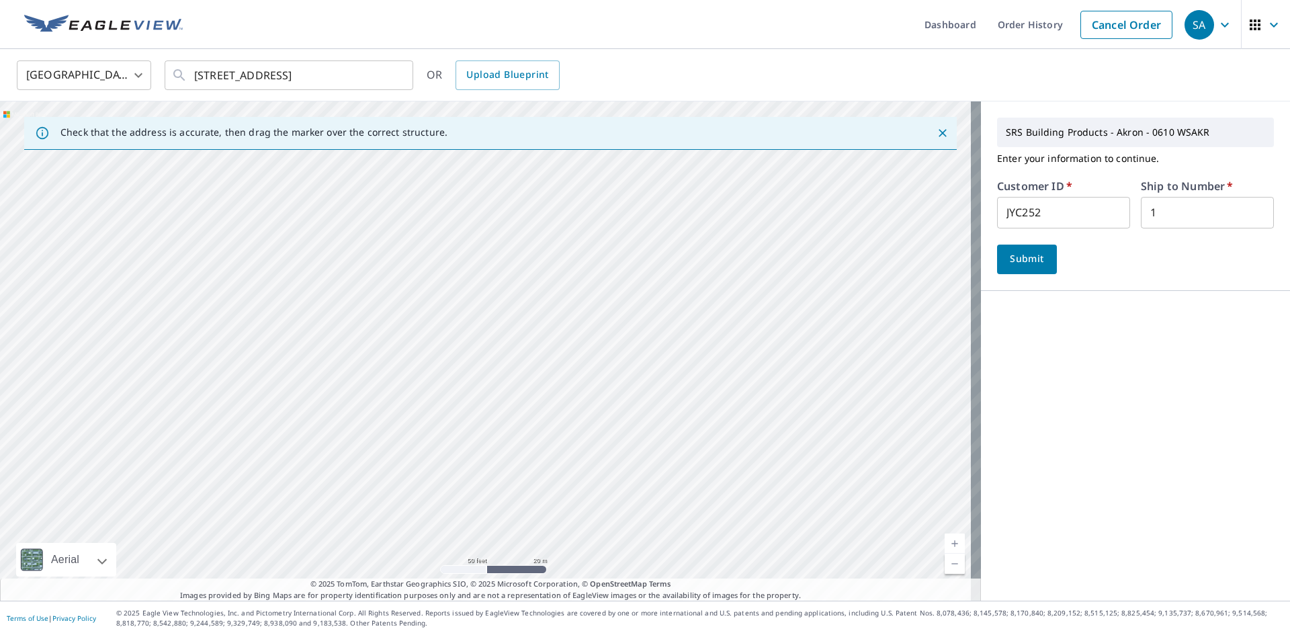
click at [512, 221] on div "[STREET_ADDRESS]" at bounding box center [490, 350] width 981 height 499
drag, startPoint x: 492, startPoint y: 300, endPoint x: 444, endPoint y: 365, distance: 81.1
click at [444, 365] on div "[STREET_ADDRESS]" at bounding box center [490, 350] width 981 height 499
drag, startPoint x: 493, startPoint y: 457, endPoint x: 494, endPoint y: 255, distance: 202.8
click at [494, 255] on div "[STREET_ADDRESS]" at bounding box center [490, 350] width 981 height 499
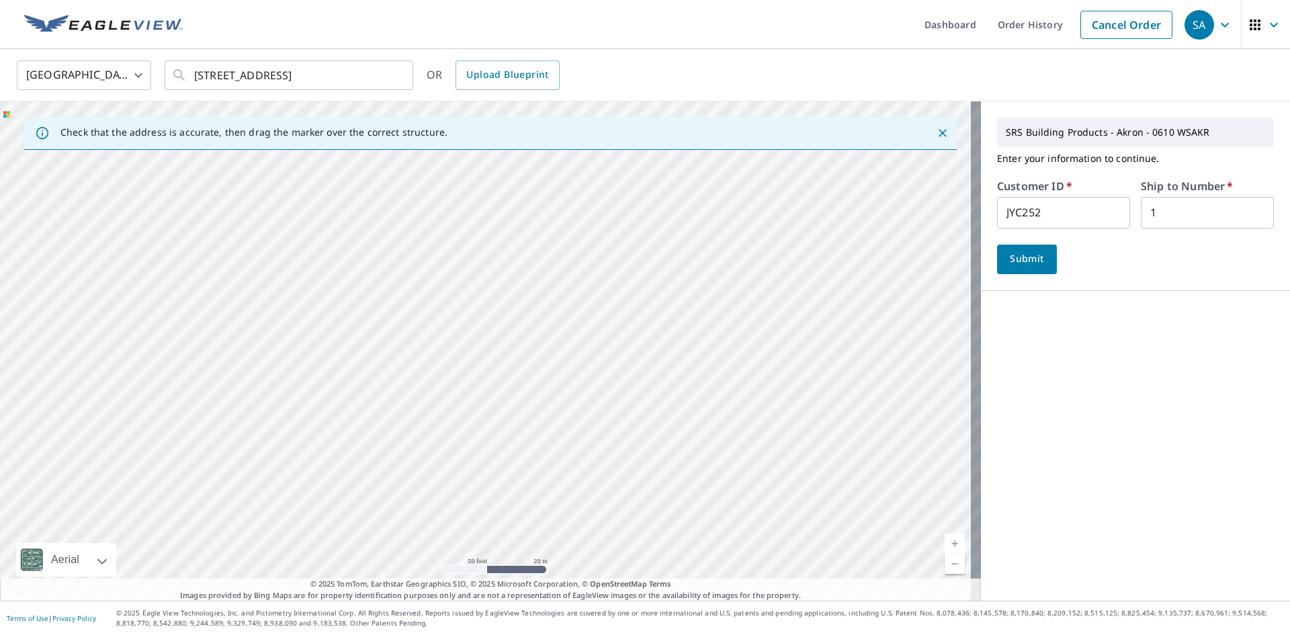
drag, startPoint x: 479, startPoint y: 301, endPoint x: 480, endPoint y: 406, distance: 104.8
click at [480, 406] on div "[STREET_ADDRESS]" at bounding box center [490, 350] width 981 height 499
drag, startPoint x: 521, startPoint y: 300, endPoint x: 517, endPoint y: 404, distance: 103.5
click at [517, 404] on div "[STREET_ADDRESS]" at bounding box center [490, 350] width 981 height 499
drag, startPoint x: 525, startPoint y: 465, endPoint x: 548, endPoint y: 608, distance: 144.3
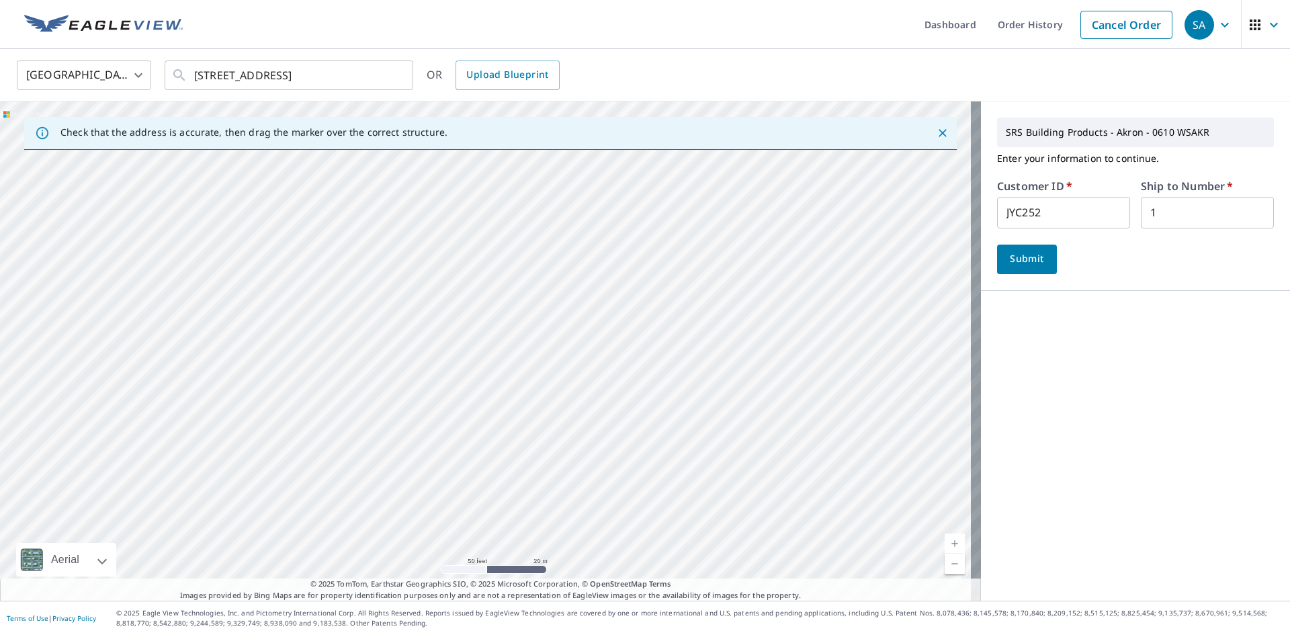
click at [548, 608] on div "Dashboard Order History Cancel Order SA [GEOGRAPHIC_DATA] [GEOGRAPHIC_DATA] ​ […" at bounding box center [645, 317] width 1290 height 635
click at [573, 480] on div "[STREET_ADDRESS]" at bounding box center [490, 350] width 981 height 499
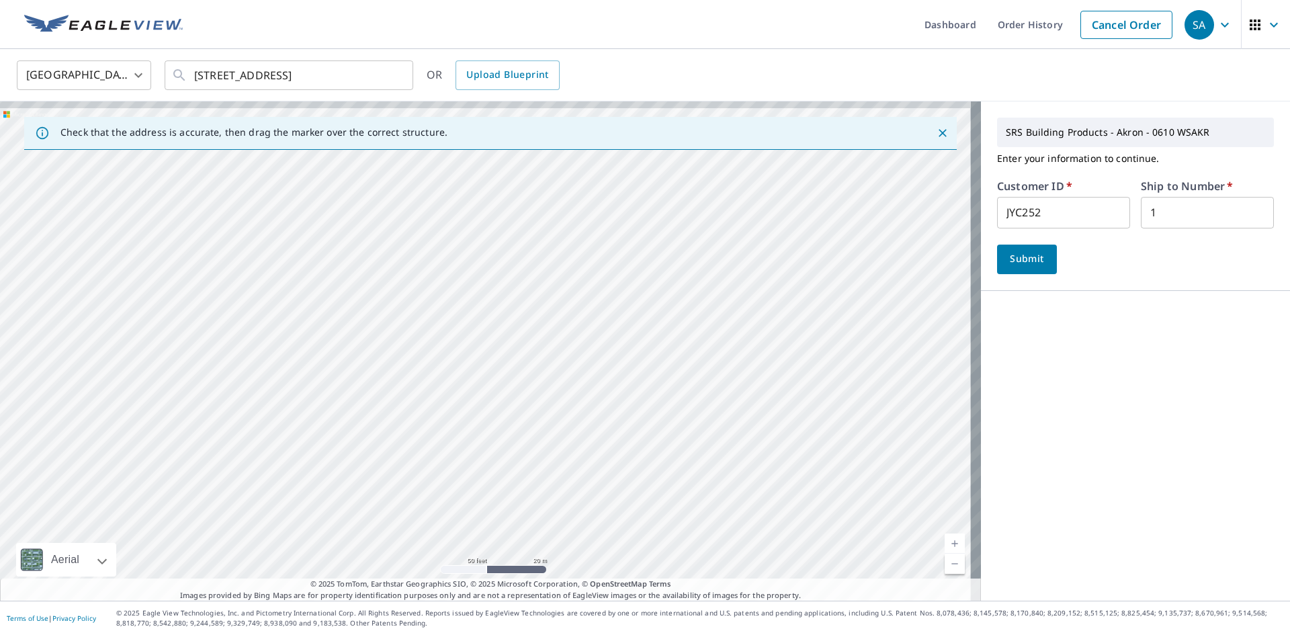
drag, startPoint x: 425, startPoint y: 351, endPoint x: 397, endPoint y: 574, distance: 224.8
click at [397, 574] on div "[STREET_ADDRESS]" at bounding box center [490, 350] width 981 height 499
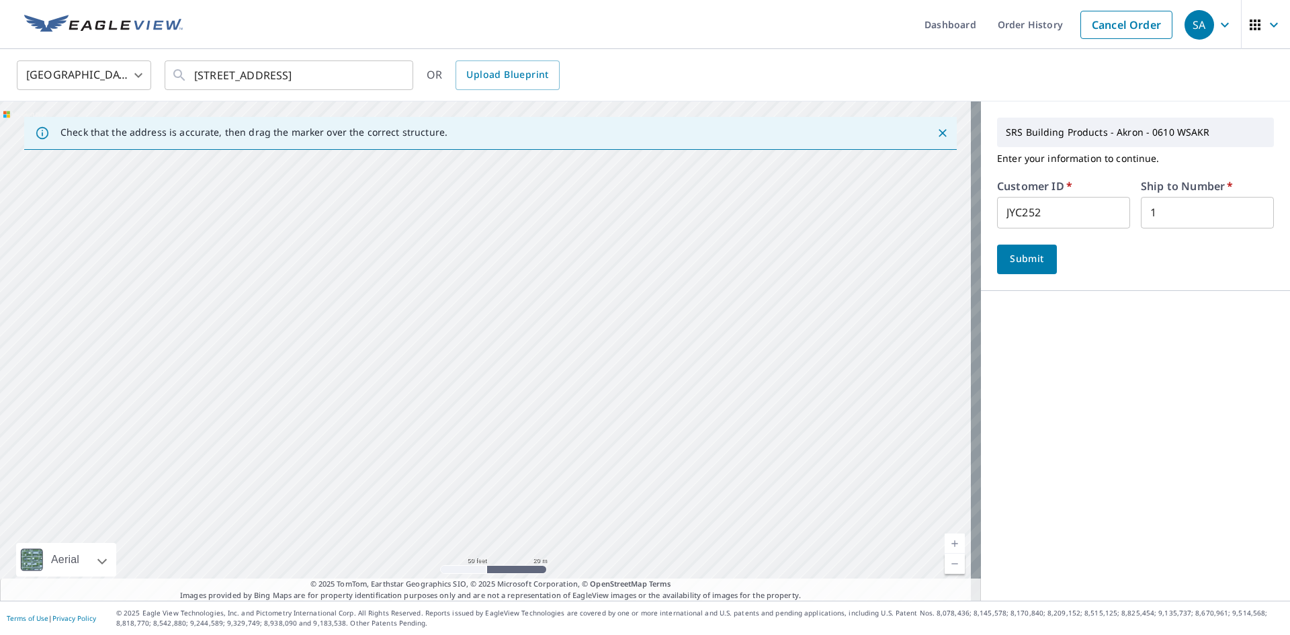
drag, startPoint x: 472, startPoint y: 455, endPoint x: 474, endPoint y: 257, distance: 198.2
click at [474, 257] on div "[STREET_ADDRESS]" at bounding box center [490, 350] width 981 height 499
drag, startPoint x: 463, startPoint y: 490, endPoint x: 465, endPoint y: 283, distance: 207.6
click at [465, 283] on div "[STREET_ADDRESS]" at bounding box center [490, 350] width 981 height 499
drag, startPoint x: 784, startPoint y: 372, endPoint x: 789, endPoint y: 544, distance: 172.0
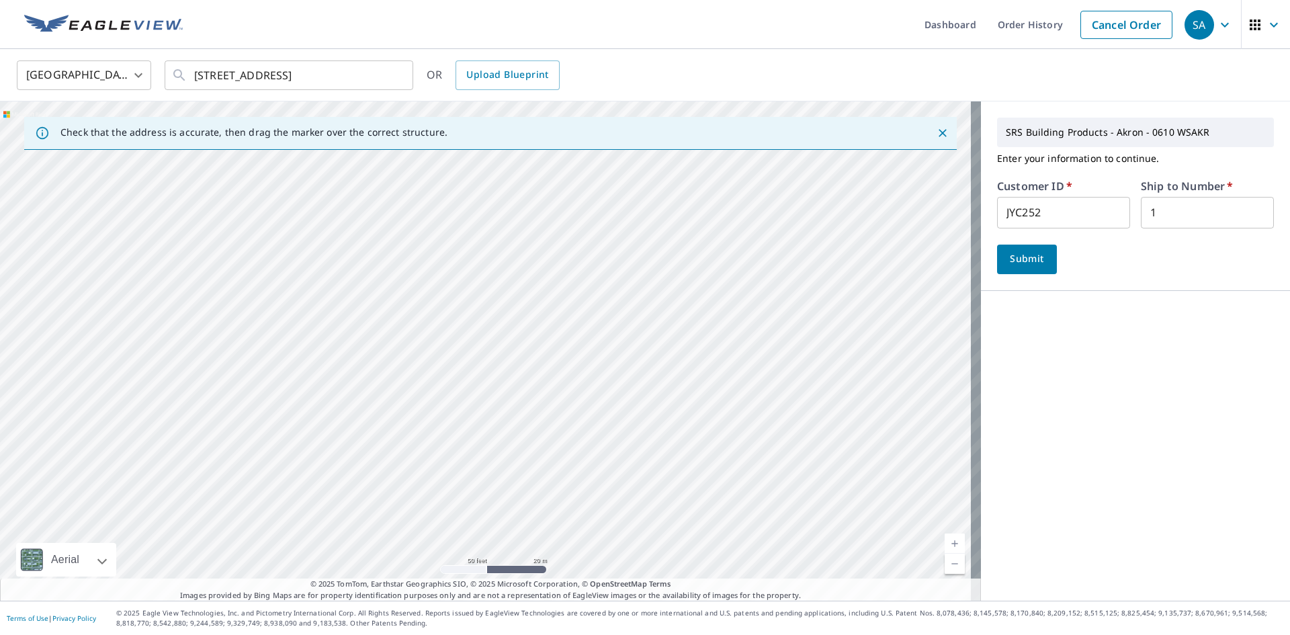
click at [789, 544] on div "[STREET_ADDRESS]" at bounding box center [490, 350] width 981 height 499
drag, startPoint x: 830, startPoint y: 304, endPoint x: 814, endPoint y: 509, distance: 206.1
click at [814, 509] on div "[STREET_ADDRESS]" at bounding box center [490, 350] width 981 height 499
drag, startPoint x: 758, startPoint y: 357, endPoint x: 750, endPoint y: 590, distance: 233.9
click at [750, 590] on div "Check that the address is accurate, then drag the marker over the correct struc…" at bounding box center [490, 350] width 981 height 499
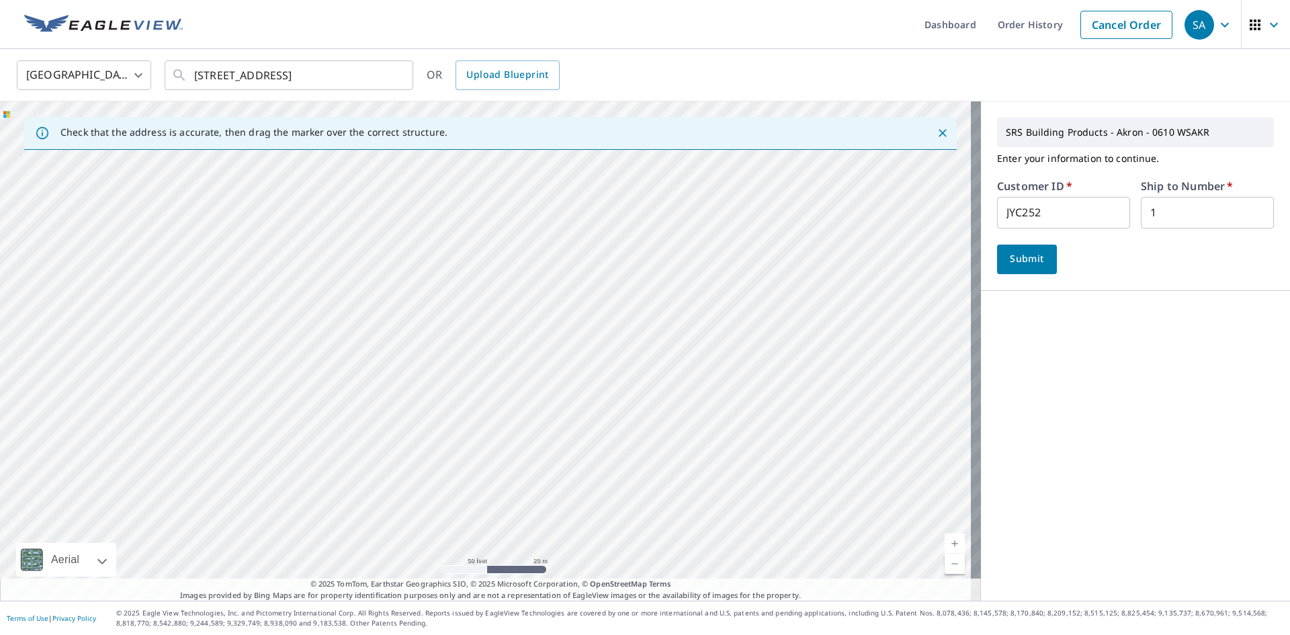
click at [715, 631] on footer "Terms of Use | Privacy Policy © 2025 Eagle View Technologies, Inc. and Pictomet…" at bounding box center [645, 617] width 1290 height 34
click at [715, 315] on div "[STREET_ADDRESS]" at bounding box center [490, 350] width 981 height 499
drag, startPoint x: 740, startPoint y: 251, endPoint x: 737, endPoint y: 580, distance: 328.5
click at [737, 580] on div "Check that the address is accurate, then drag the marker over the correct struc…" at bounding box center [490, 350] width 981 height 499
click at [738, 377] on div "[STREET_ADDRESS]" at bounding box center [490, 350] width 981 height 499
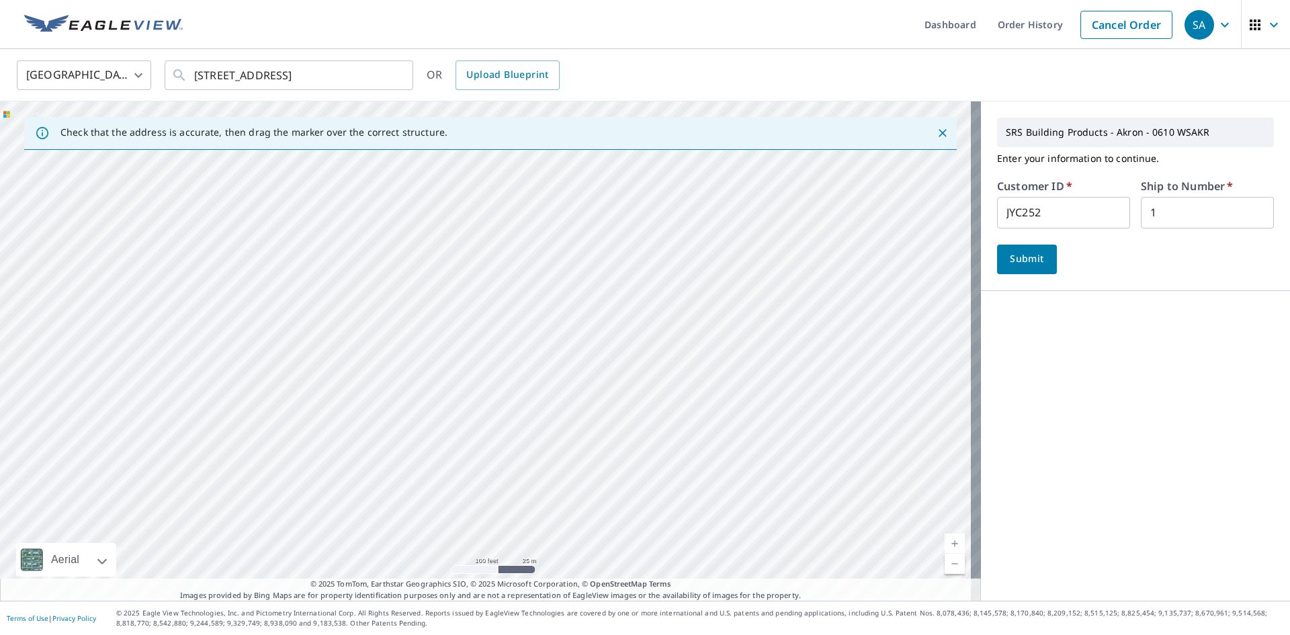
drag, startPoint x: 732, startPoint y: 213, endPoint x: 725, endPoint y: 461, distance: 248.6
click at [725, 461] on div "[STREET_ADDRESS]" at bounding box center [490, 350] width 981 height 499
drag, startPoint x: 749, startPoint y: 335, endPoint x: 662, endPoint y: 500, distance: 186.6
click at [662, 500] on div "[STREET_ADDRESS]" at bounding box center [490, 350] width 981 height 499
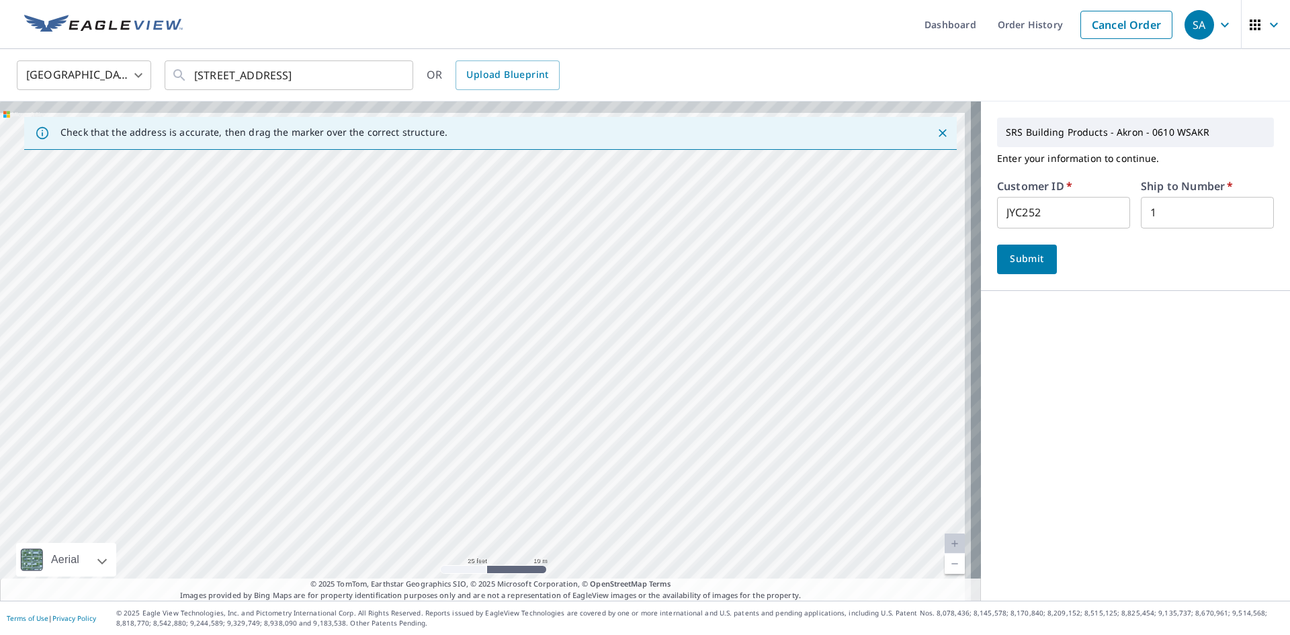
drag, startPoint x: 766, startPoint y: 318, endPoint x: 702, endPoint y: 506, distance: 199.2
click at [702, 506] on div "[STREET_ADDRESS]" at bounding box center [490, 350] width 981 height 499
drag, startPoint x: 520, startPoint y: 317, endPoint x: 506, endPoint y: 506, distance: 189.3
click at [506, 506] on div "[STREET_ADDRESS]" at bounding box center [490, 350] width 981 height 499
drag, startPoint x: 572, startPoint y: 301, endPoint x: 539, endPoint y: 463, distance: 165.2
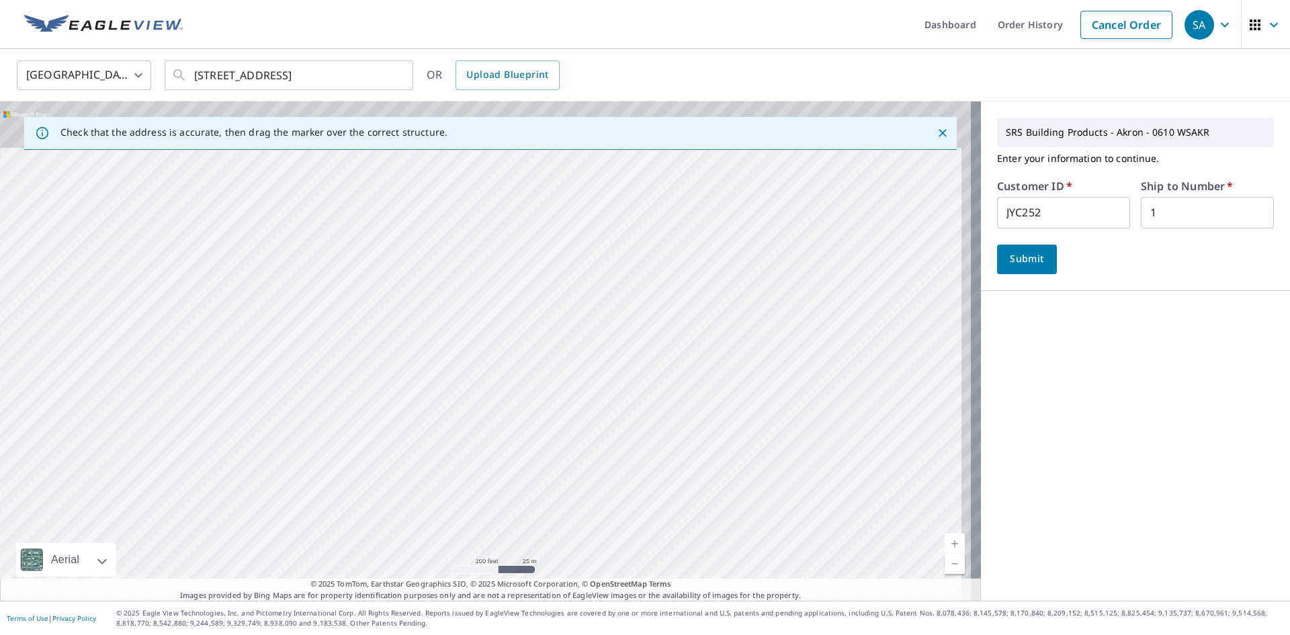
click at [539, 463] on div "[STREET_ADDRESS]" at bounding box center [490, 350] width 981 height 499
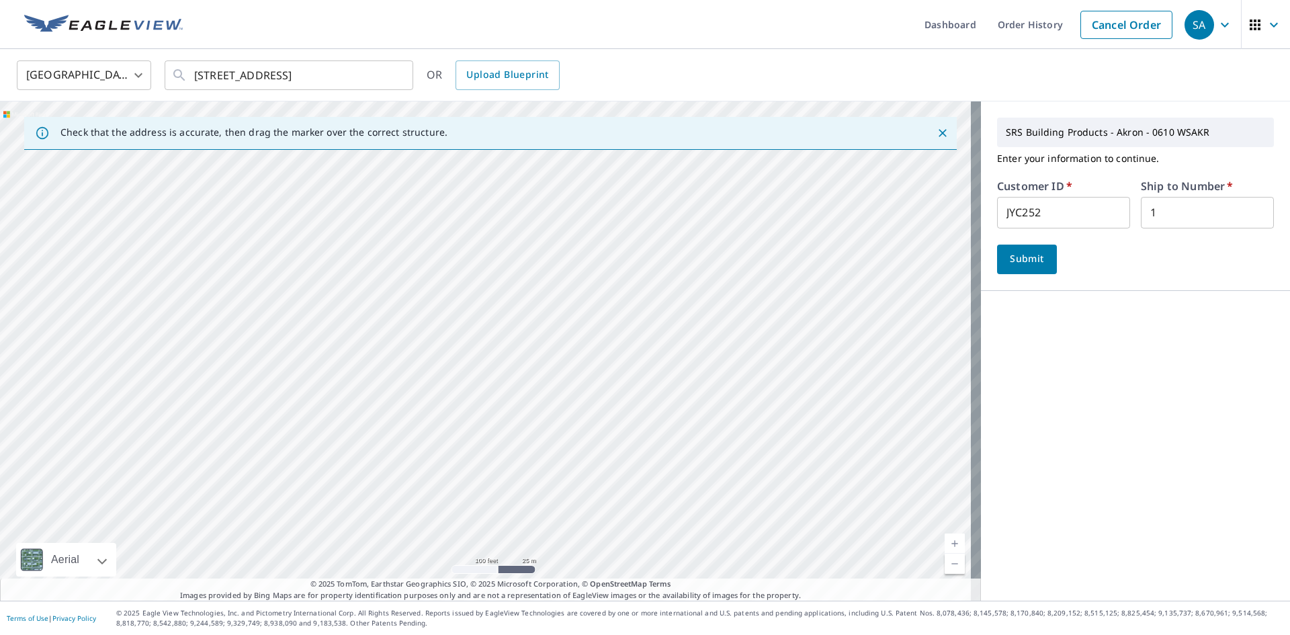
drag, startPoint x: 640, startPoint y: 339, endPoint x: 533, endPoint y: 475, distance: 173.6
click at [533, 475] on div "[STREET_ADDRESS]" at bounding box center [490, 350] width 981 height 499
drag, startPoint x: 588, startPoint y: 346, endPoint x: 564, endPoint y: 512, distance: 168.3
click at [564, 512] on div "[STREET_ADDRESS]" at bounding box center [490, 350] width 981 height 499
drag, startPoint x: 478, startPoint y: 307, endPoint x: 401, endPoint y: 193, distance: 136.9
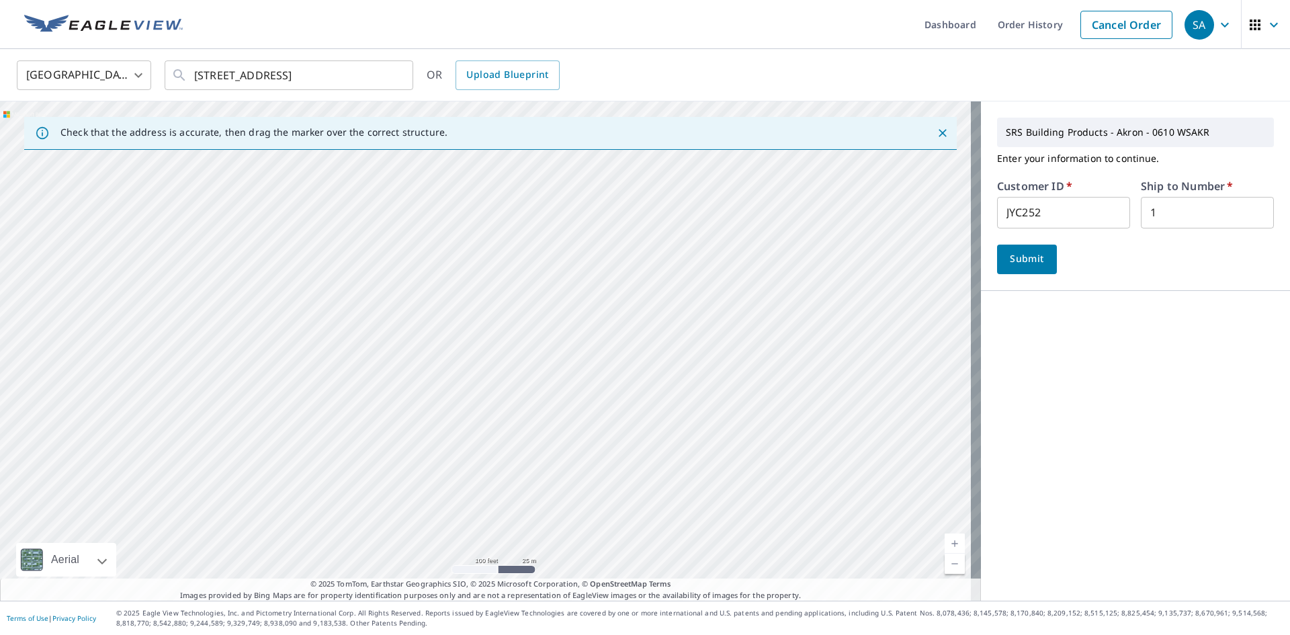
click at [402, 191] on div "[STREET_ADDRESS]" at bounding box center [490, 350] width 981 height 499
drag, startPoint x: 525, startPoint y: 426, endPoint x: 521, endPoint y: 304, distance: 122.3
click at [521, 304] on div "[STREET_ADDRESS]" at bounding box center [490, 350] width 981 height 499
drag, startPoint x: 579, startPoint y: 472, endPoint x: 563, endPoint y: 264, distance: 208.2
click at [563, 264] on div "[STREET_ADDRESS]" at bounding box center [490, 350] width 981 height 499
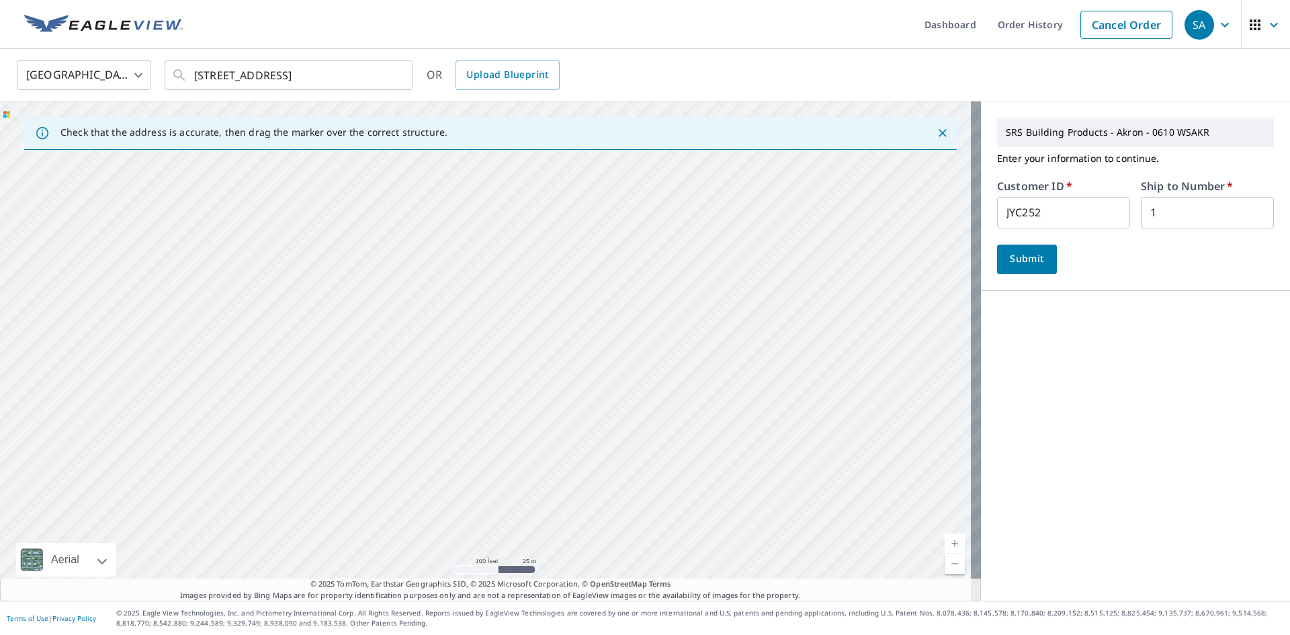
drag, startPoint x: 543, startPoint y: 439, endPoint x: 524, endPoint y: 263, distance: 177.0
click at [524, 263] on div "[STREET_ADDRESS]" at bounding box center [490, 350] width 981 height 499
drag, startPoint x: 334, startPoint y: 473, endPoint x: 511, endPoint y: 272, distance: 267.5
click at [511, 272] on div "[STREET_ADDRESS]" at bounding box center [490, 350] width 981 height 499
drag, startPoint x: 591, startPoint y: 449, endPoint x: 588, endPoint y: 335, distance: 113.5
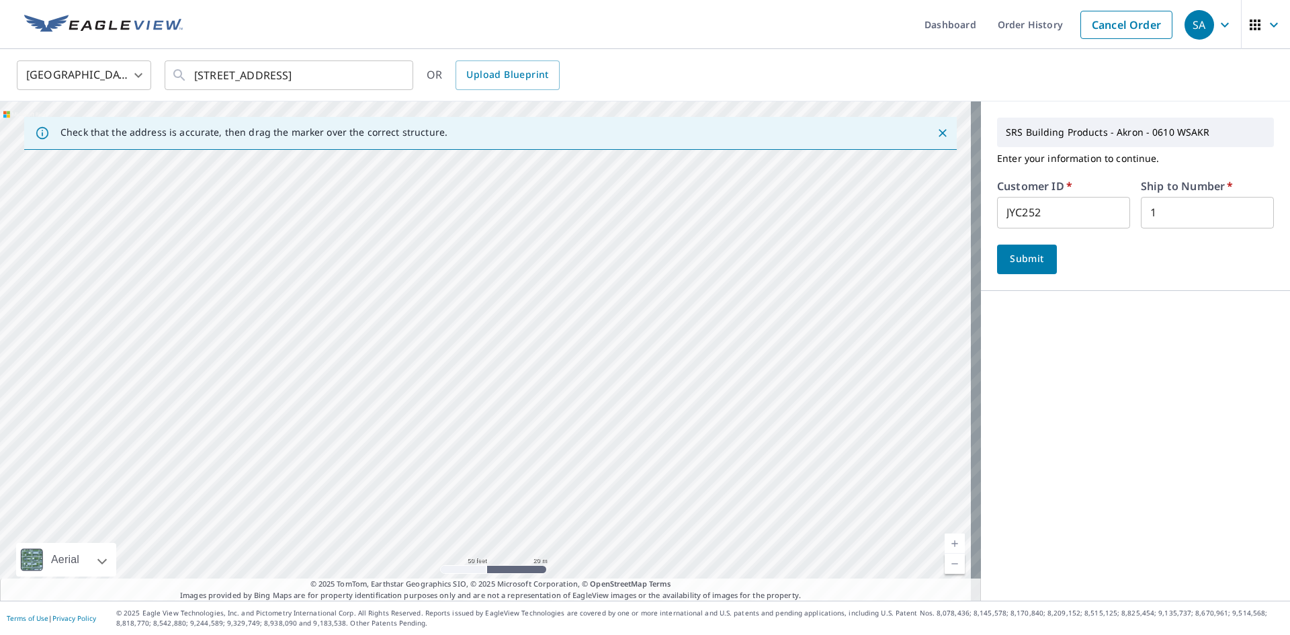
click at [588, 335] on div "[STREET_ADDRESS]" at bounding box center [490, 350] width 981 height 499
drag, startPoint x: 322, startPoint y: 488, endPoint x: 627, endPoint y: 403, distance: 316.5
click at [627, 403] on div "[STREET_ADDRESS]" at bounding box center [490, 350] width 981 height 499
drag, startPoint x: 797, startPoint y: 479, endPoint x: 742, endPoint y: 519, distance: 67.9
click at [742, 519] on div "[STREET_ADDRESS]" at bounding box center [490, 350] width 981 height 499
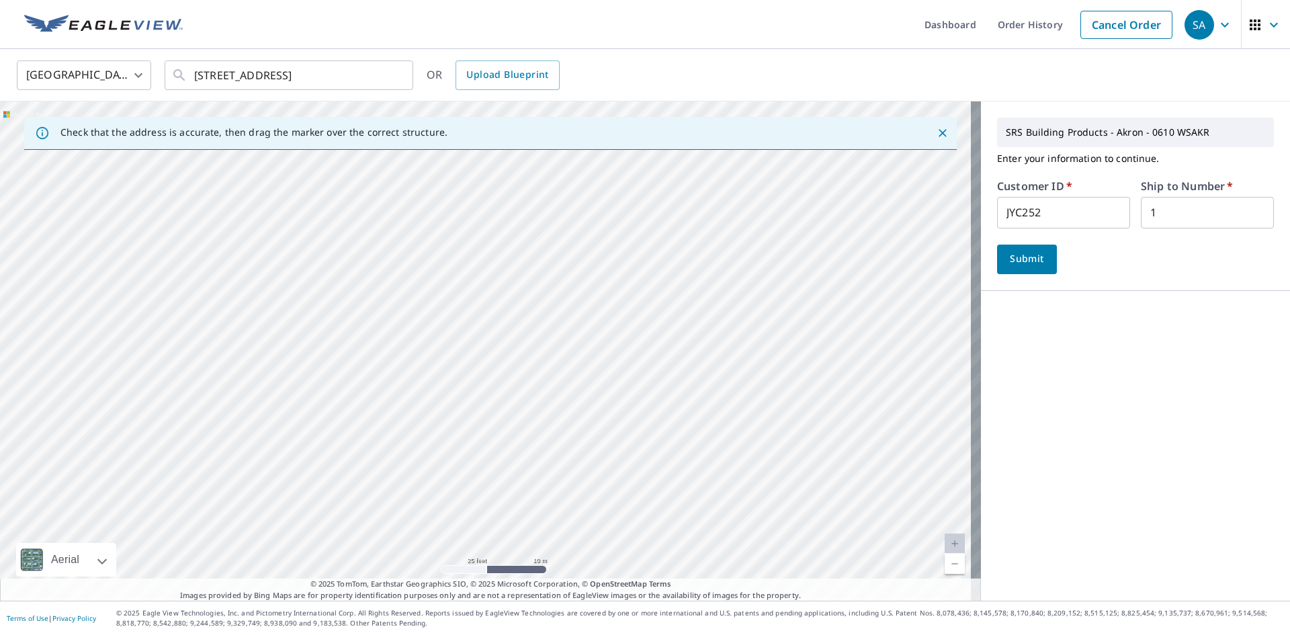
drag, startPoint x: 704, startPoint y: 441, endPoint x: 725, endPoint y: 301, distance: 141.9
click at [725, 301] on div "[STREET_ADDRESS]" at bounding box center [490, 350] width 981 height 499
drag, startPoint x: 847, startPoint y: 450, endPoint x: 638, endPoint y: 553, distance: 233.1
click at [638, 553] on div "[STREET_ADDRESS]" at bounding box center [490, 350] width 981 height 499
drag, startPoint x: 760, startPoint y: 390, endPoint x: 522, endPoint y: 535, distance: 278.8
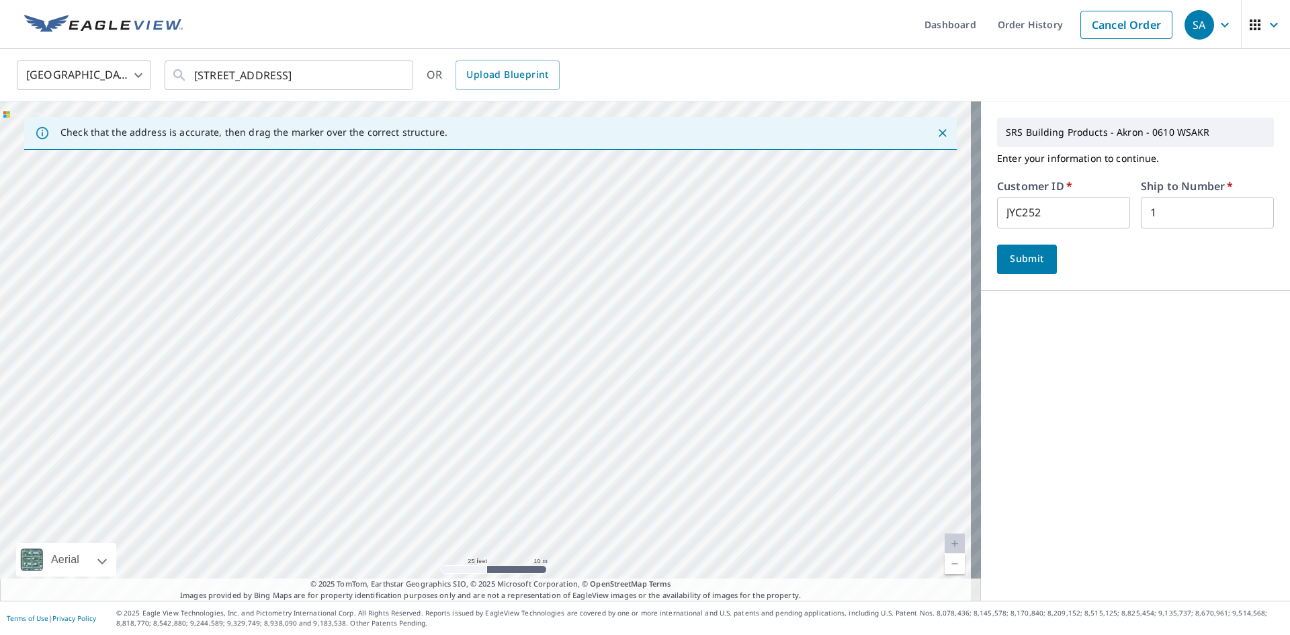
click at [522, 535] on div "[STREET_ADDRESS]" at bounding box center [490, 350] width 981 height 499
drag, startPoint x: 668, startPoint y: 390, endPoint x: 658, endPoint y: 536, distance: 146.8
click at [658, 536] on div "[STREET_ADDRESS]" at bounding box center [490, 350] width 981 height 499
drag, startPoint x: 602, startPoint y: 395, endPoint x: 594, endPoint y: 578, distance: 182.9
click at [594, 578] on div "[STREET_ADDRESS]" at bounding box center [490, 350] width 981 height 499
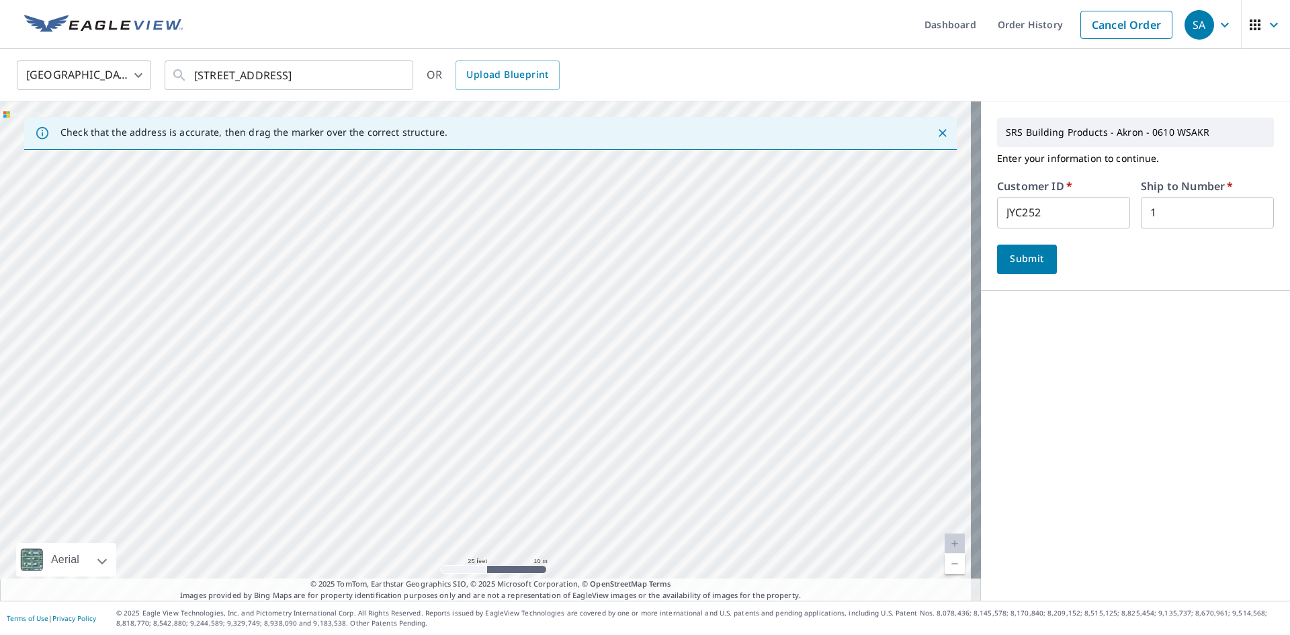
drag, startPoint x: 619, startPoint y: 298, endPoint x: 619, endPoint y: 166, distance: 132.3
click at [619, 168] on div "[STREET_ADDRESS]" at bounding box center [490, 350] width 981 height 499
drag, startPoint x: 648, startPoint y: 360, endPoint x: 647, endPoint y: 634, distance: 274.0
click at [647, 634] on div "Dashboard Order History Cancel Order SA [GEOGRAPHIC_DATA] [GEOGRAPHIC_DATA] ​ […" at bounding box center [645, 317] width 1290 height 635
drag, startPoint x: 652, startPoint y: 366, endPoint x: 649, endPoint y: 378, distance: 12.4
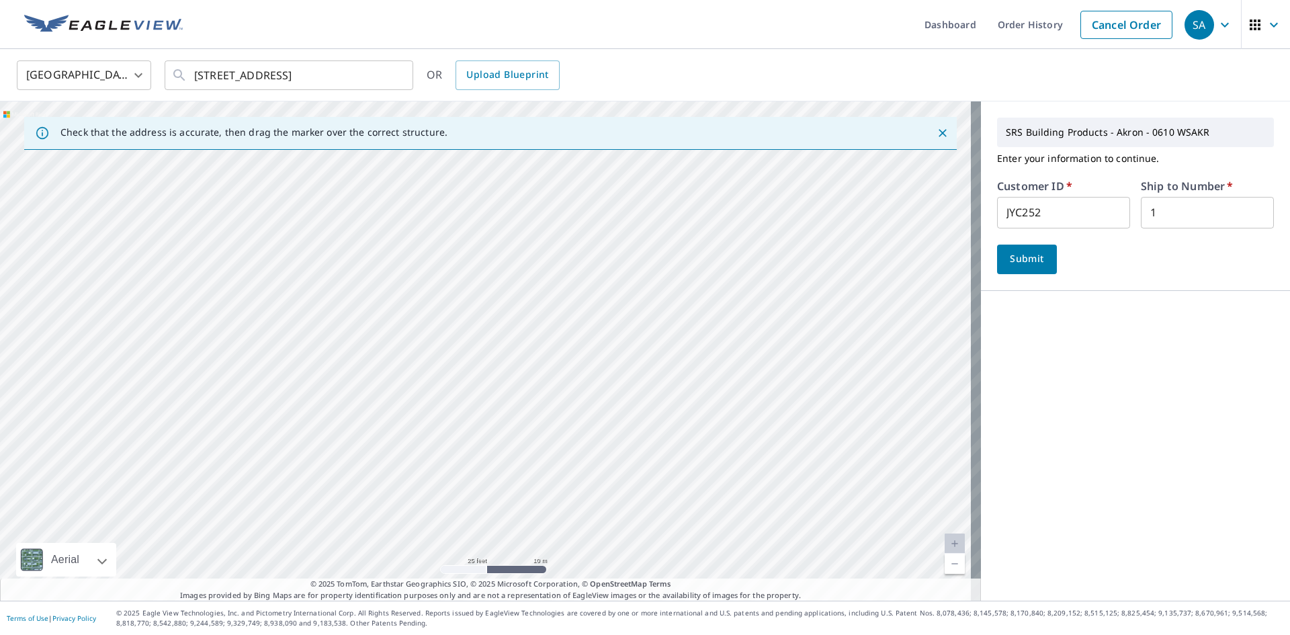
click at [651, 371] on div "[STREET_ADDRESS]" at bounding box center [490, 350] width 981 height 499
drag, startPoint x: 643, startPoint y: 273, endPoint x: 629, endPoint y: 525, distance: 252.9
click at [629, 525] on div "[STREET_ADDRESS]" at bounding box center [490, 350] width 981 height 499
drag, startPoint x: 618, startPoint y: 379, endPoint x: 618, endPoint y: 499, distance: 120.2
click at [618, 499] on div "[STREET_ADDRESS]" at bounding box center [490, 350] width 981 height 499
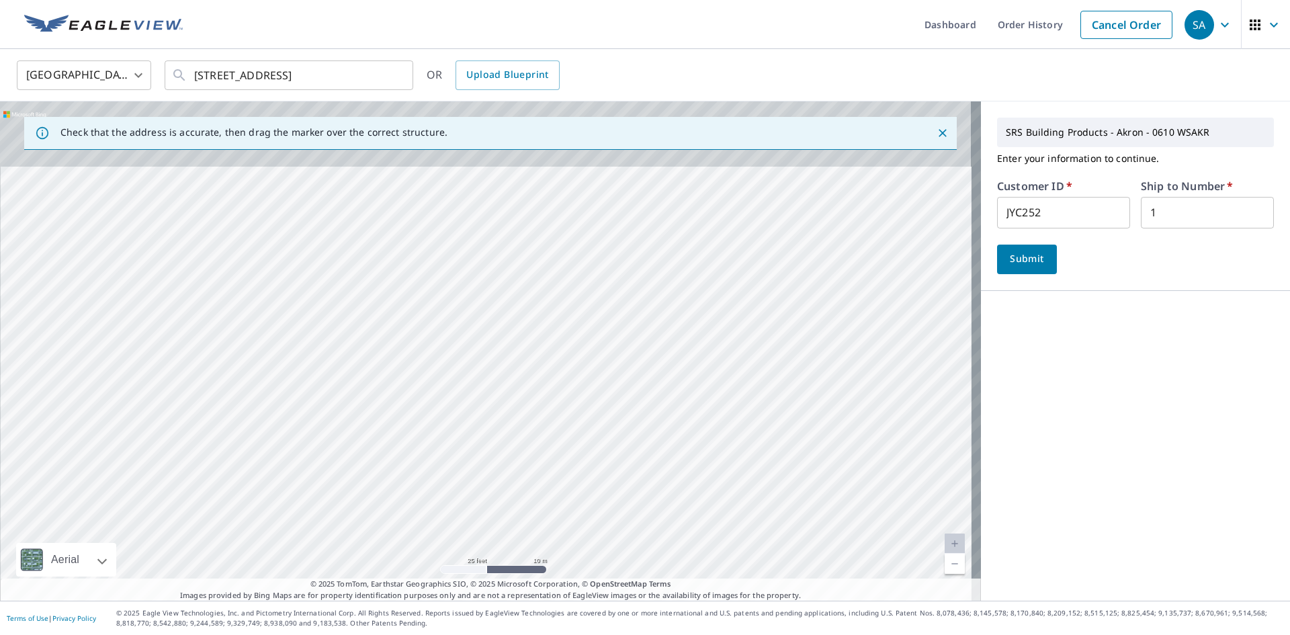
drag, startPoint x: 621, startPoint y: 366, endPoint x: 620, endPoint y: 587, distance: 221.0
click at [620, 587] on div "Check that the address is accurate, then drag the marker over the correct struc…" at bounding box center [490, 350] width 981 height 499
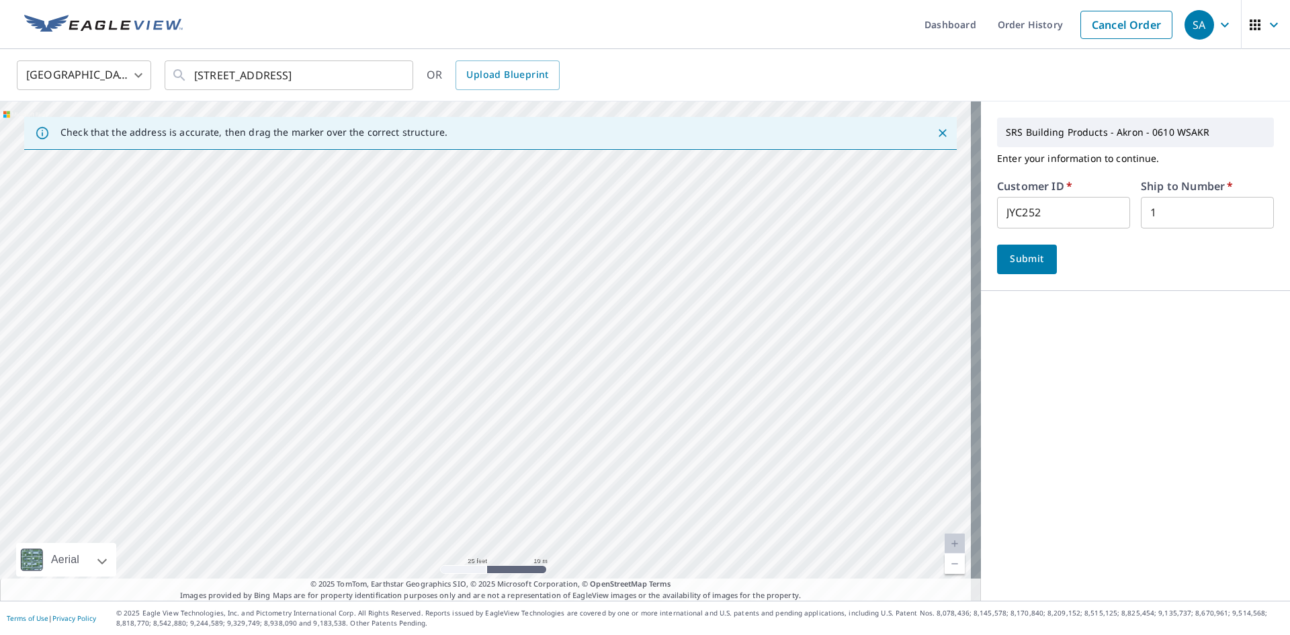
click at [722, 300] on div "[STREET_ADDRESS]" at bounding box center [490, 350] width 981 height 499
